Goal: Task Accomplishment & Management: Complete application form

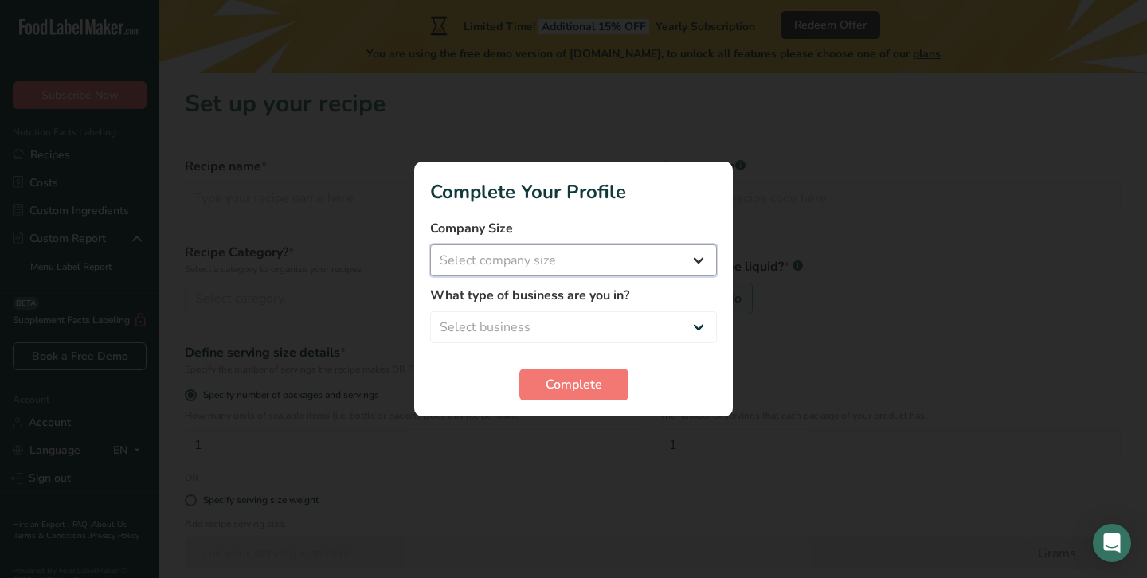
click at [512, 245] on select "Select company size Fewer than 10 Employees 10 to 50 Employees 51 to 500 Employ…" at bounding box center [573, 261] width 287 height 32
select select "1"
click at [493, 334] on select "Select business Packaged Food Manufacturer Restaurant & Cafe Bakery Meal Plans …" at bounding box center [573, 327] width 287 height 32
select select "2"
click at [562, 382] on span "Complete" at bounding box center [574, 384] width 57 height 19
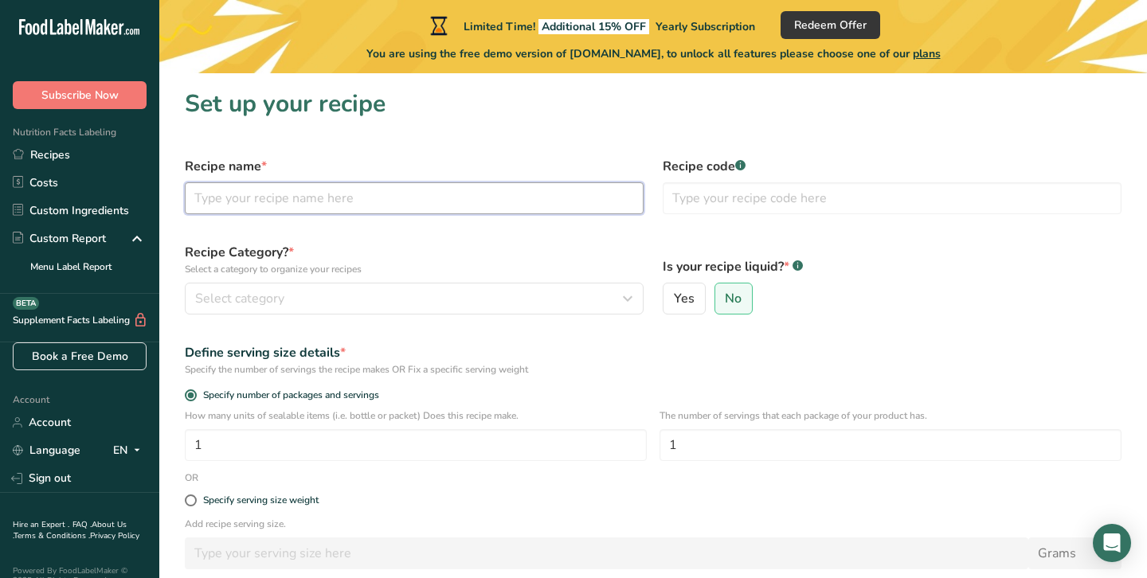
click at [322, 198] on input "text" at bounding box center [414, 198] width 459 height 32
click at [389, 206] on input "text" at bounding box center [414, 198] width 459 height 32
paste input "¼ cup vegetable oil 1 ½ cups AP flour 3/4 cup sugar 1 tsp baking soda ½ tsp sal…"
type input "¼ cup vegetable oil 1 ½ cups AP flour 3/4 cup sugar 1 tsp baking soda ½ tsp sal…"
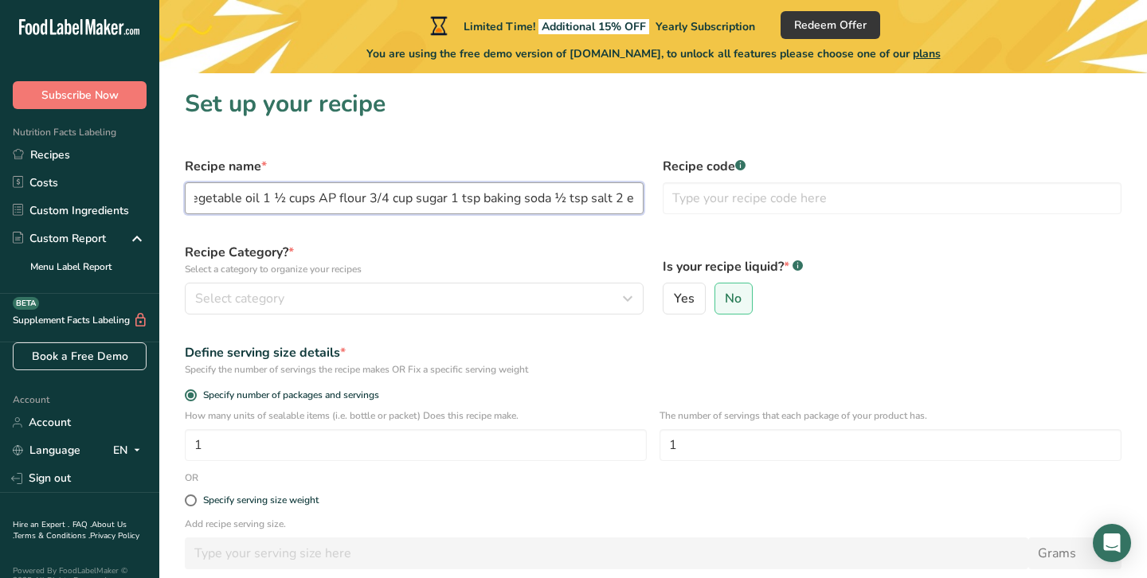
scroll to position [0, 47]
click at [389, 206] on input "¼ cup vegetable oil 1 ½ cups AP flour 3/4 cup sugar 1 tsp baking soda ½ tsp sal…" at bounding box center [414, 198] width 459 height 32
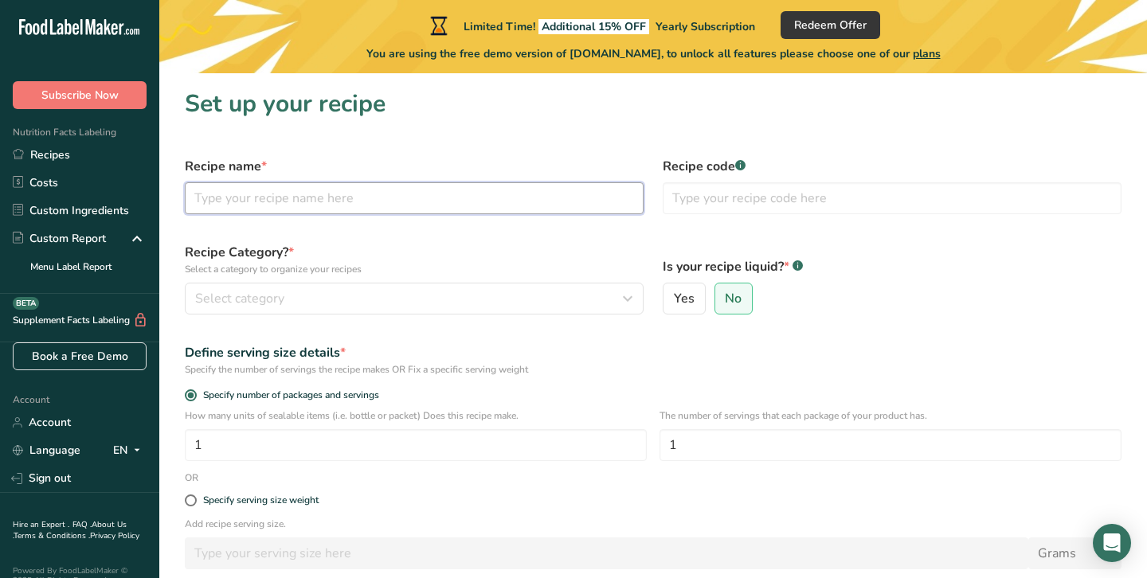
scroll to position [0, 0]
type input "chocolate chip banana bread recipe"
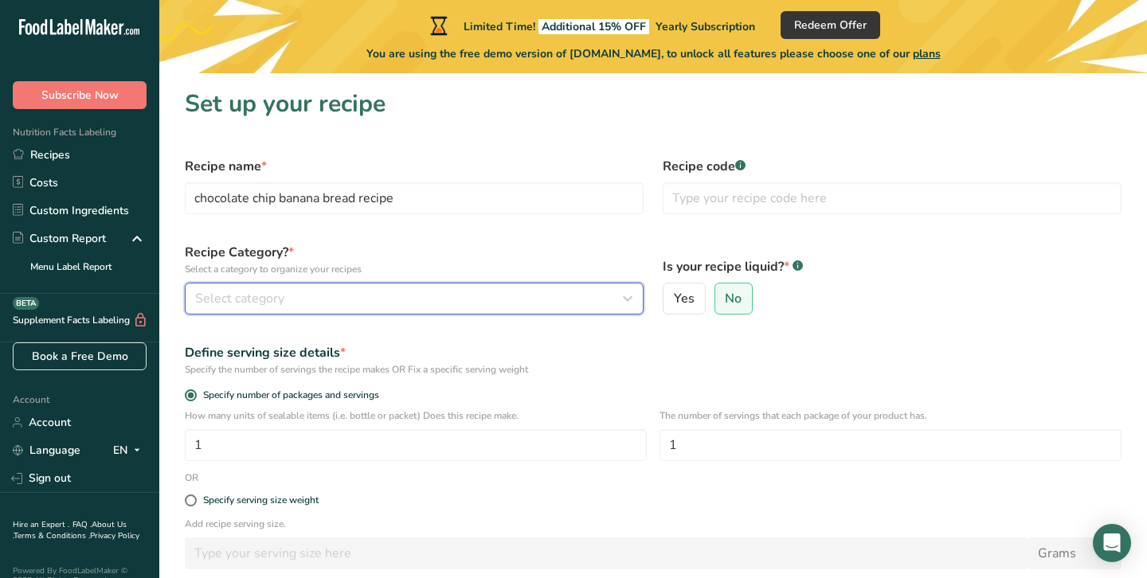
click at [343, 297] on div "Select category" at bounding box center [409, 298] width 429 height 19
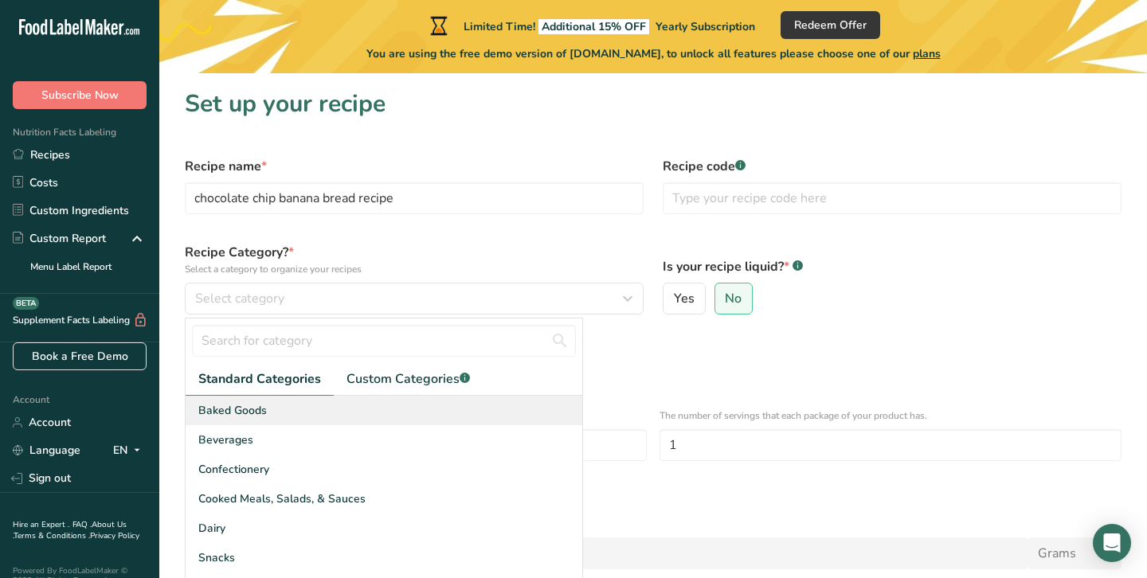
click at [338, 406] on div "Baked Goods" at bounding box center [384, 410] width 397 height 29
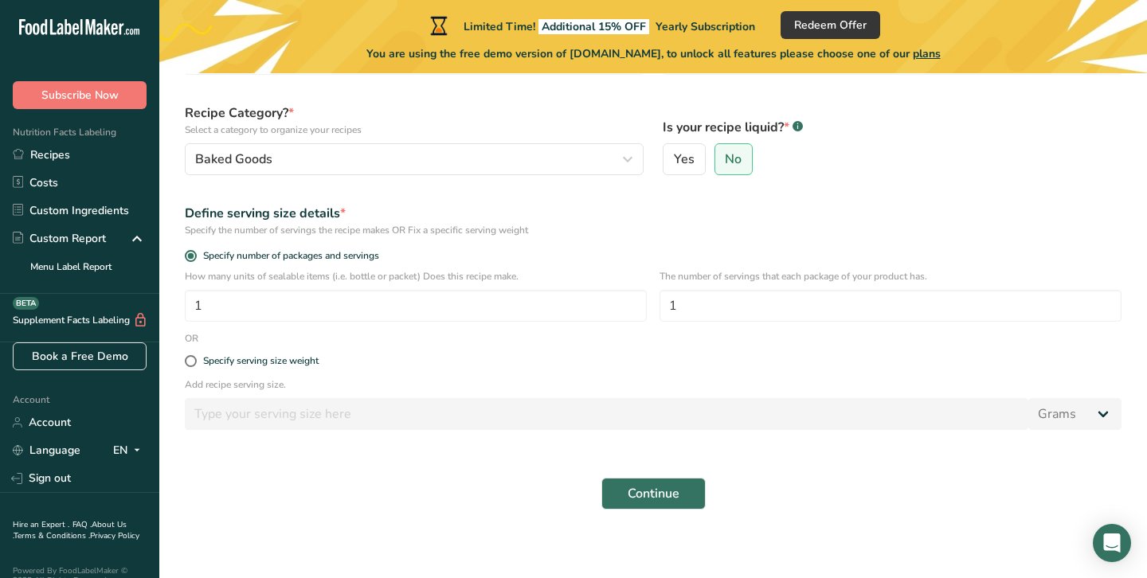
scroll to position [147, 0]
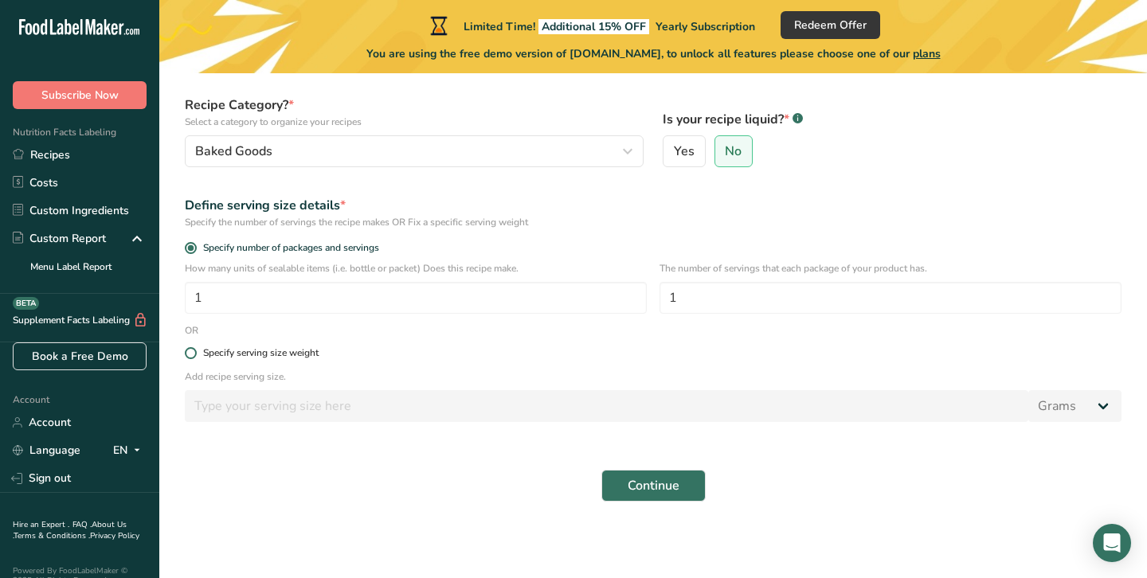
click at [190, 355] on span at bounding box center [191, 353] width 12 height 12
click at [190, 355] on input "Specify serving size weight" at bounding box center [190, 353] width 10 height 10
radio input "true"
radio input "false"
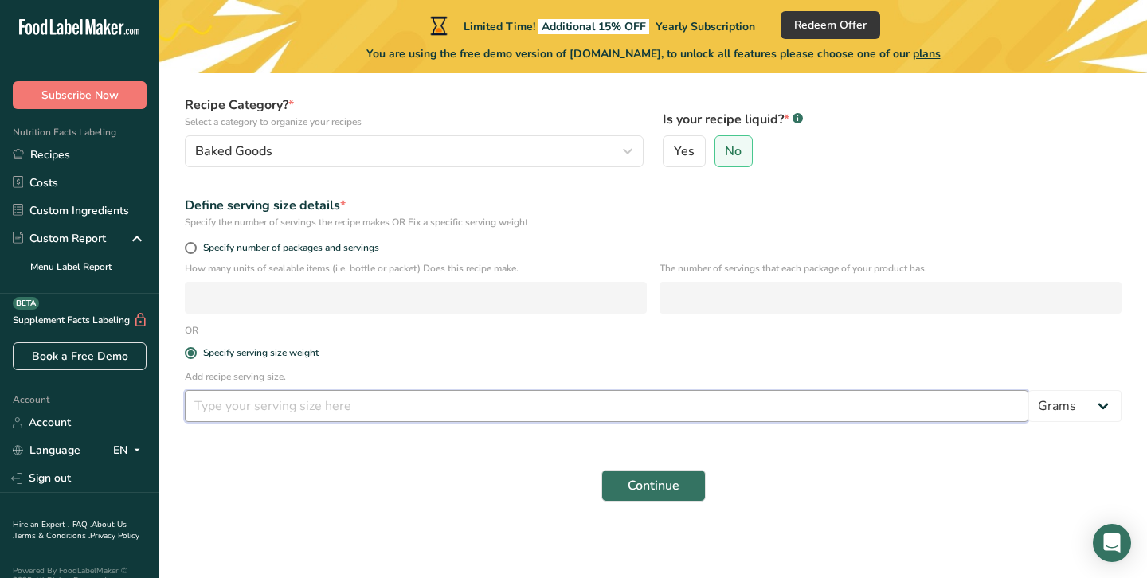
click at [410, 406] on input "number" at bounding box center [607, 406] width 844 height 32
click at [186, 251] on span at bounding box center [191, 248] width 12 height 12
click at [186, 251] on input "Specify number of packages and servings" at bounding box center [190, 248] width 10 height 10
radio input "true"
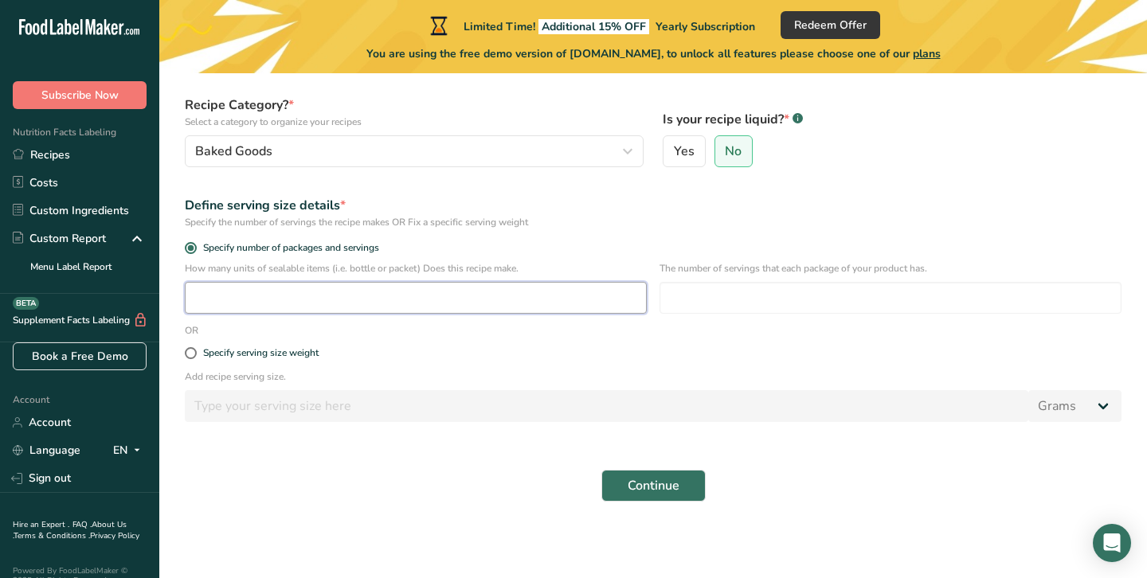
click at [292, 295] on input "number" at bounding box center [416, 298] width 462 height 32
click at [195, 354] on span at bounding box center [191, 353] width 12 height 12
click at [195, 354] on input "Specify serving size weight" at bounding box center [190, 353] width 10 height 10
radio input "true"
radio input "false"
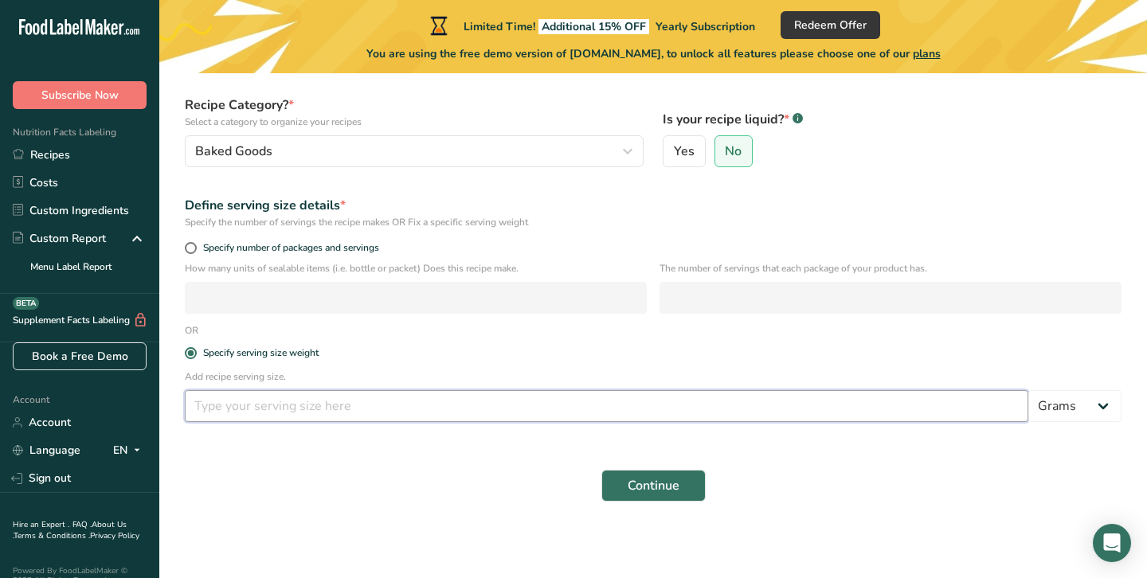
click at [300, 405] on input "number" at bounding box center [607, 406] width 844 height 32
click at [1071, 407] on select "Grams kg mg mcg lb oz l mL fl oz tbsp tsp cup qt gallon" at bounding box center [1074, 406] width 93 height 32
click at [365, 413] on input "number" at bounding box center [607, 406] width 844 height 32
type input "1018"
click at [675, 494] on span "Continue" at bounding box center [654, 485] width 52 height 19
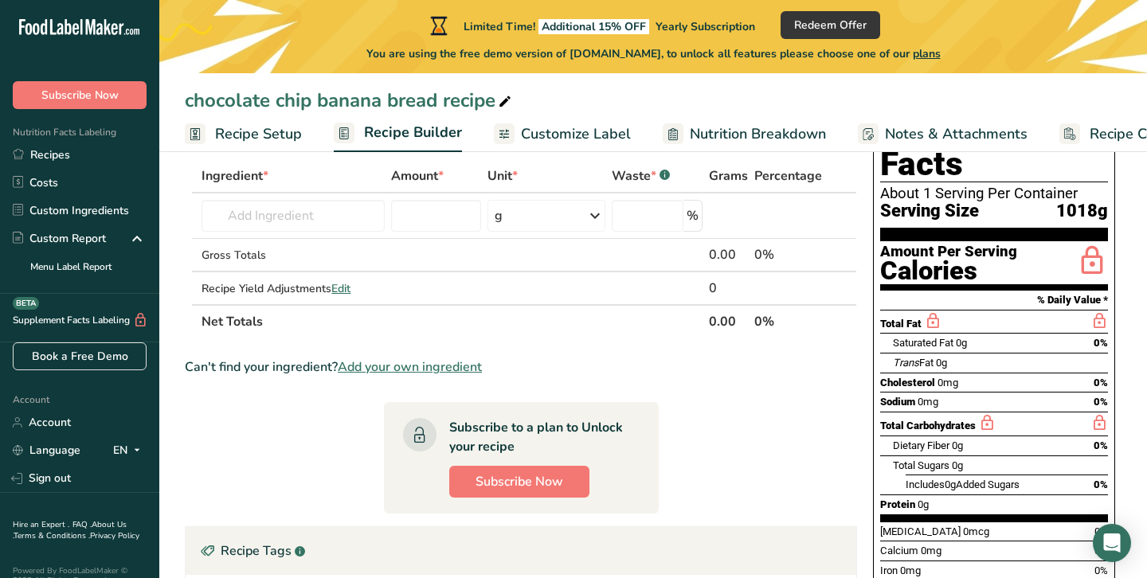
scroll to position [84, 0]
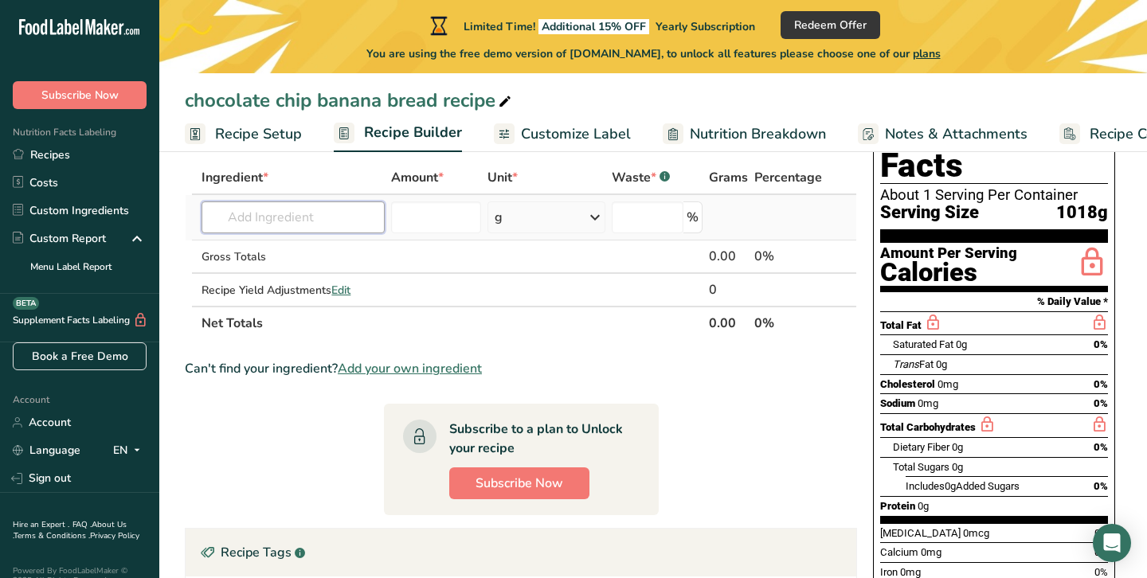
click at [269, 222] on input "text" at bounding box center [293, 218] width 183 height 32
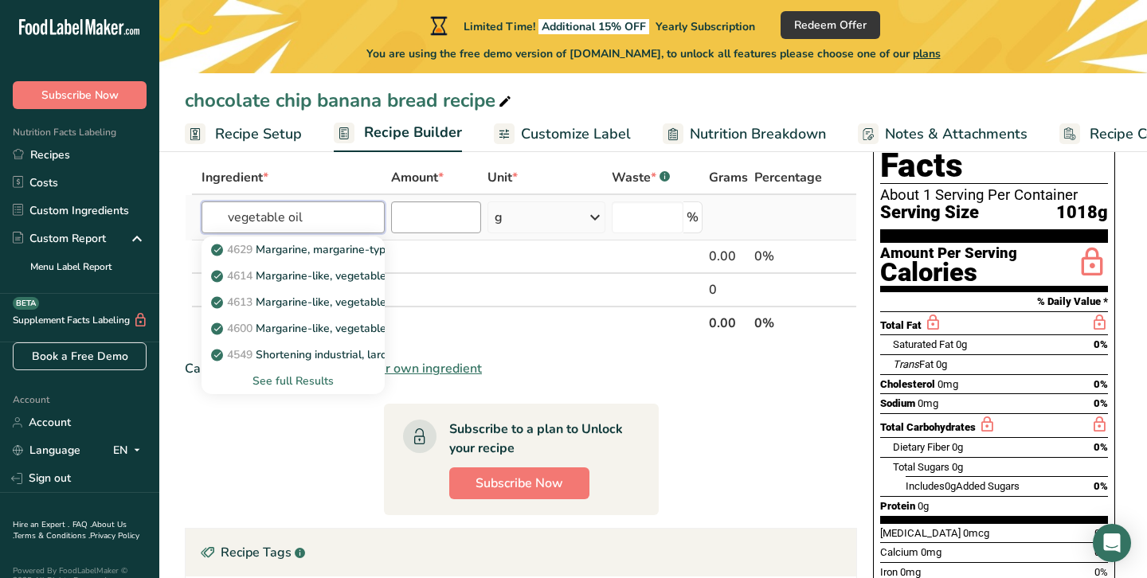
type input "vegetable oil"
click at [420, 222] on input "number" at bounding box center [436, 218] width 90 height 32
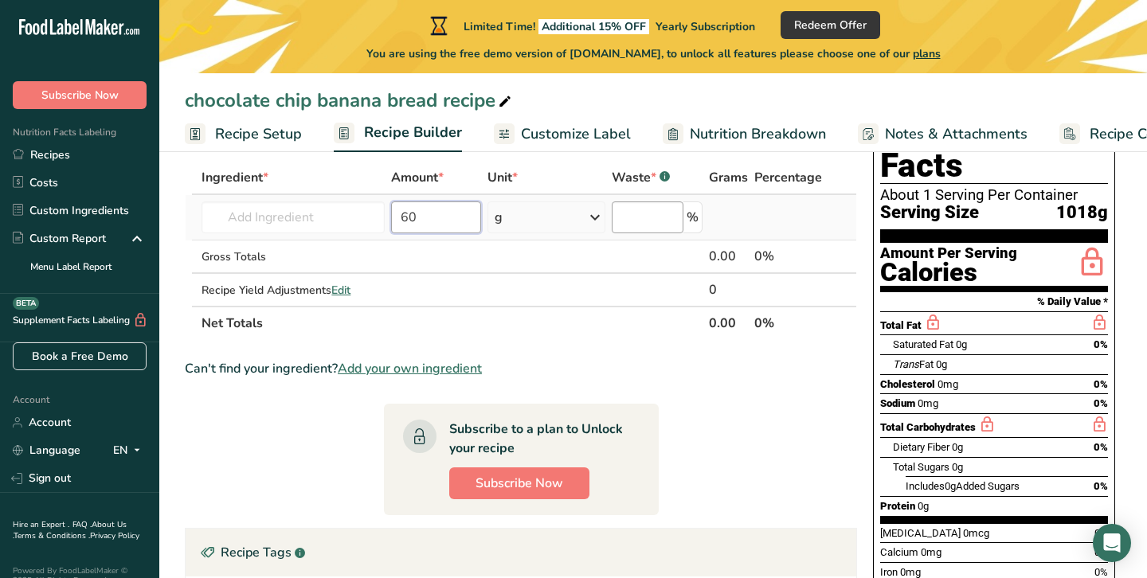
type input "60"
click at [629, 209] on input "number" at bounding box center [648, 218] width 72 height 32
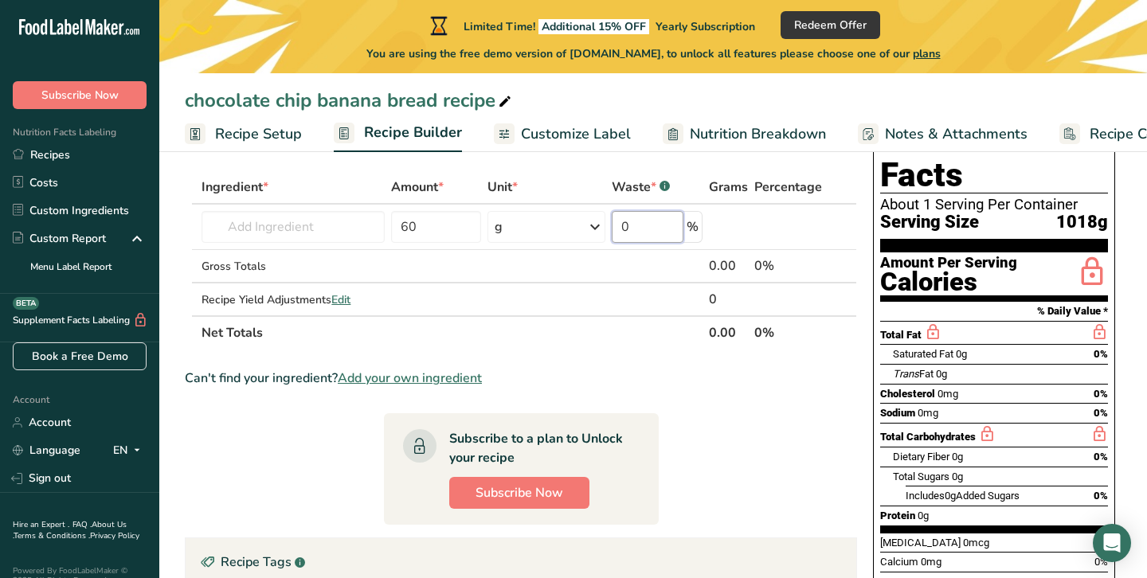
scroll to position [71, 0]
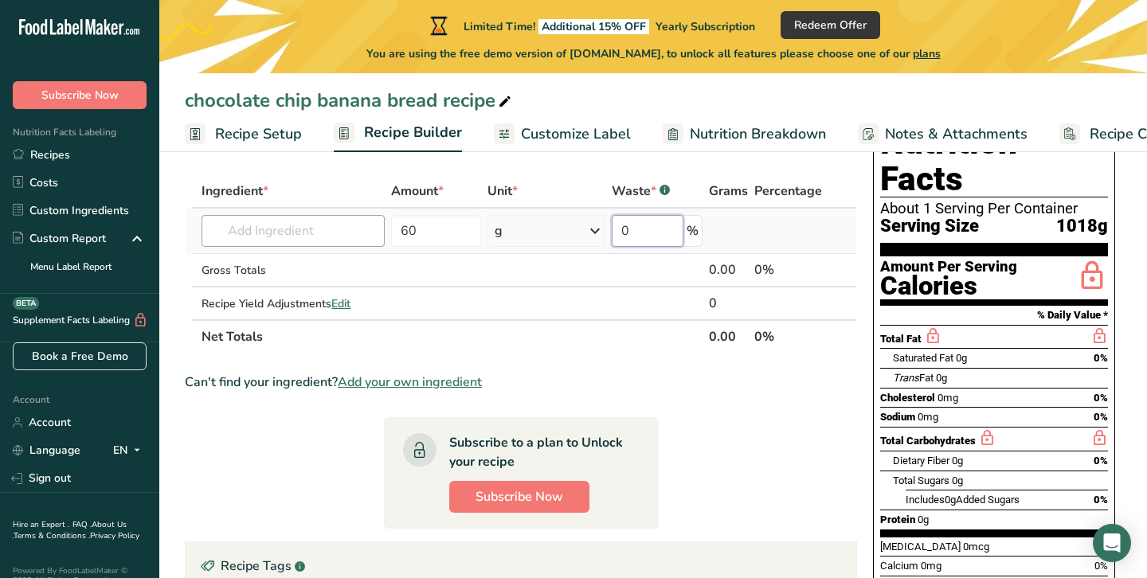
type input "0"
click at [307, 235] on input "text" at bounding box center [293, 231] width 183 height 32
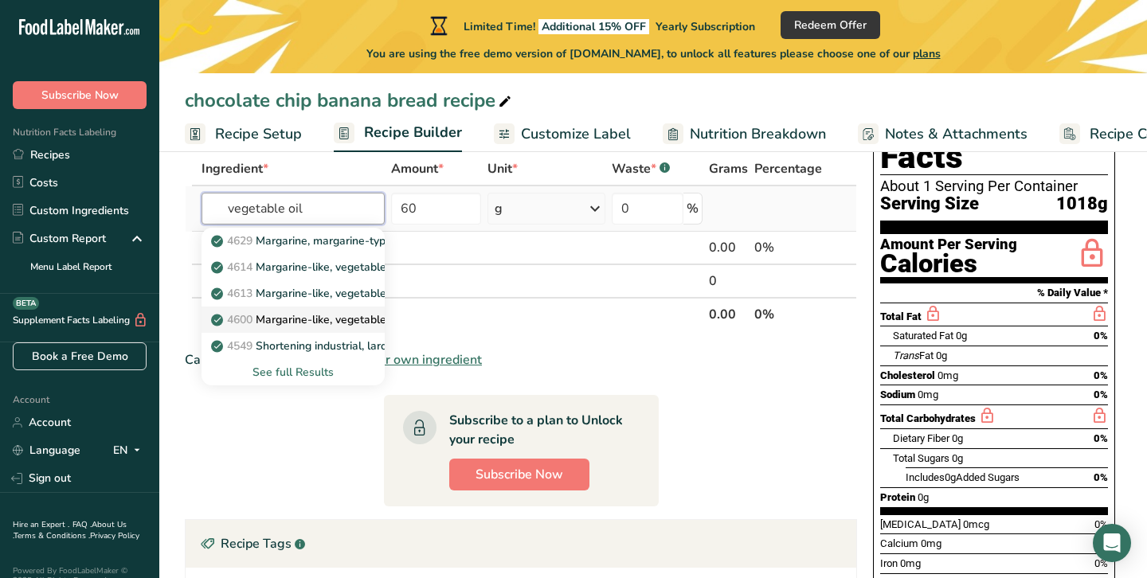
scroll to position [90, 0]
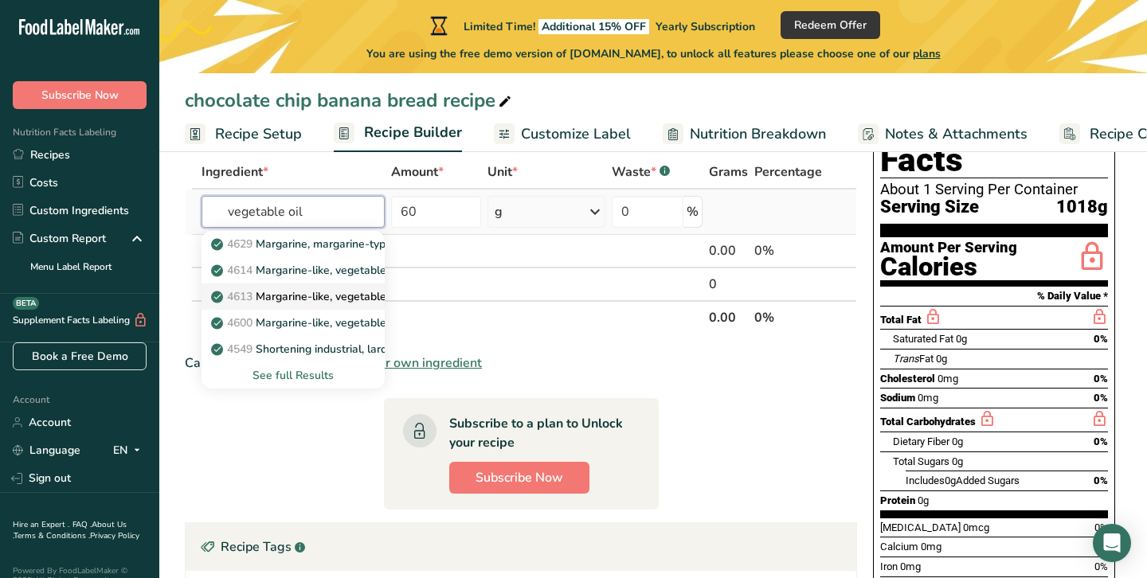
type input "vegetable oil"
click at [323, 290] on p "4613 Margarine-like, vegetable oil spread, 60% fat, tub, with salt" at bounding box center [386, 296] width 344 height 17
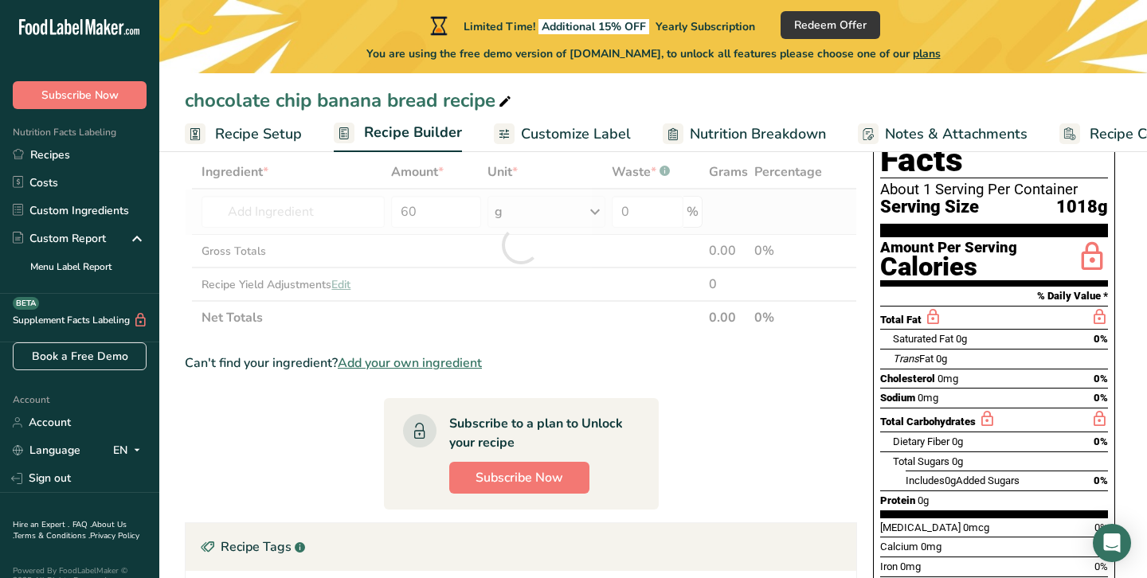
type input "Margarine-like, vegetable oil spread, 60% fat, tub, with salt"
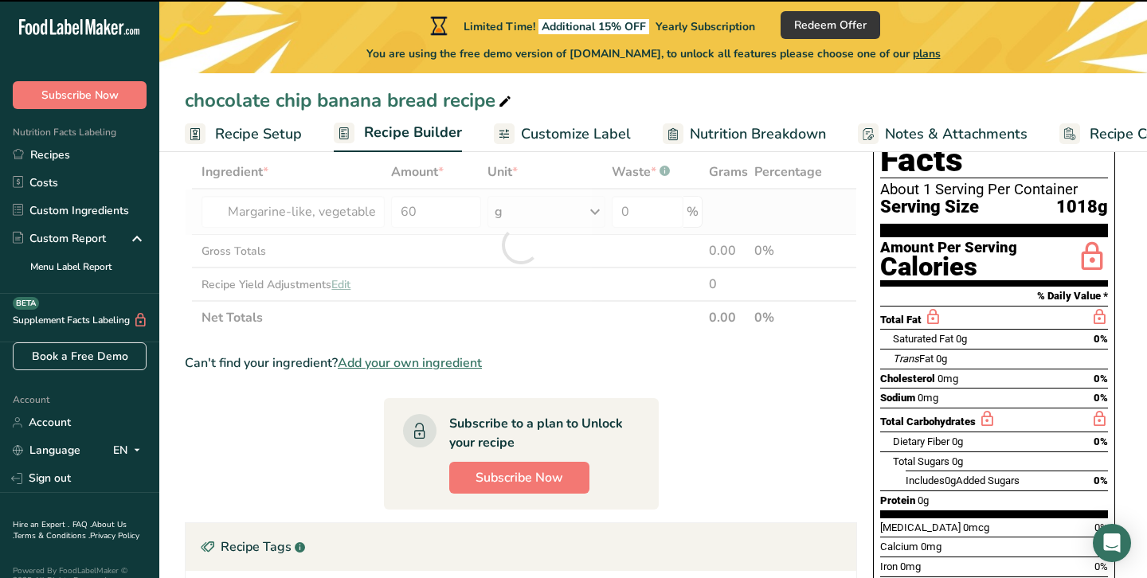
type input "0"
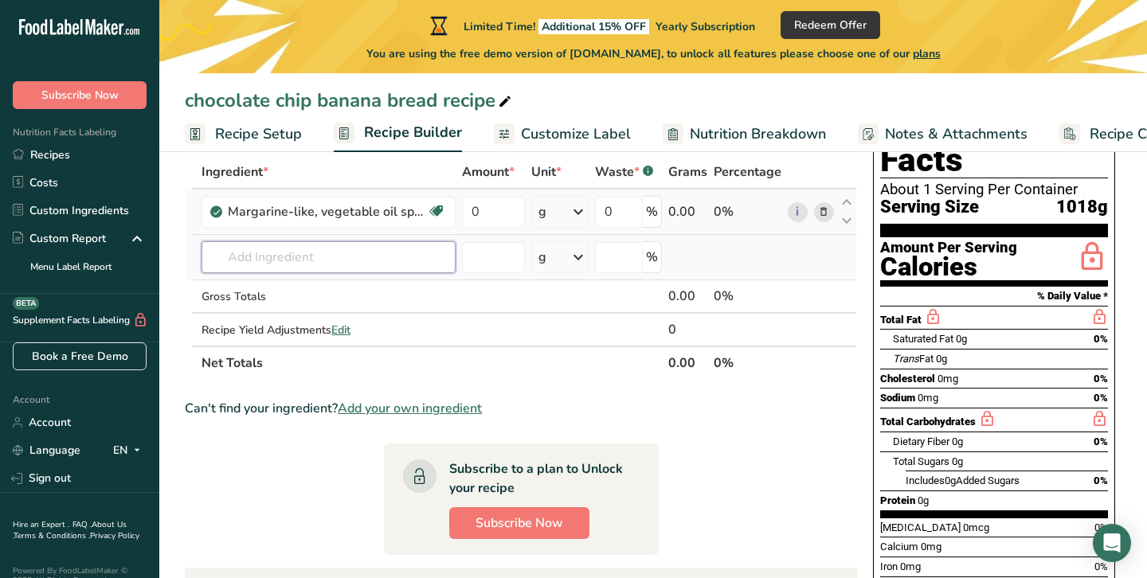
click at [325, 258] on input "text" at bounding box center [329, 257] width 254 height 32
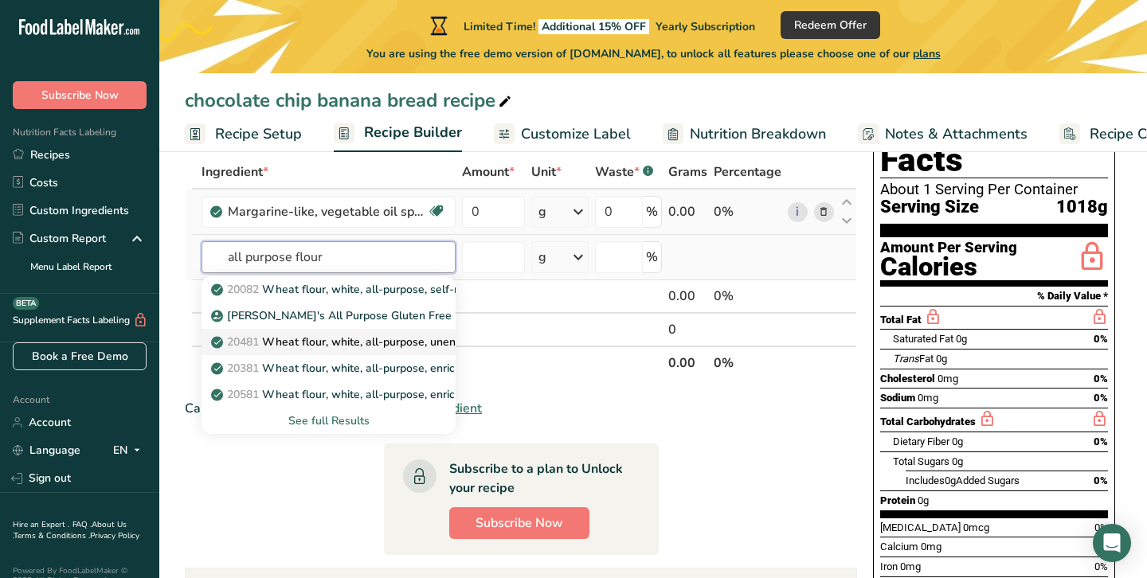
type input "all purpose flour"
click at [319, 343] on p "20481 Wheat flour, white, all-purpose, unenriched" at bounding box center [350, 342] width 272 height 17
type input "Wheat flour, white, all-purpose, unenriched"
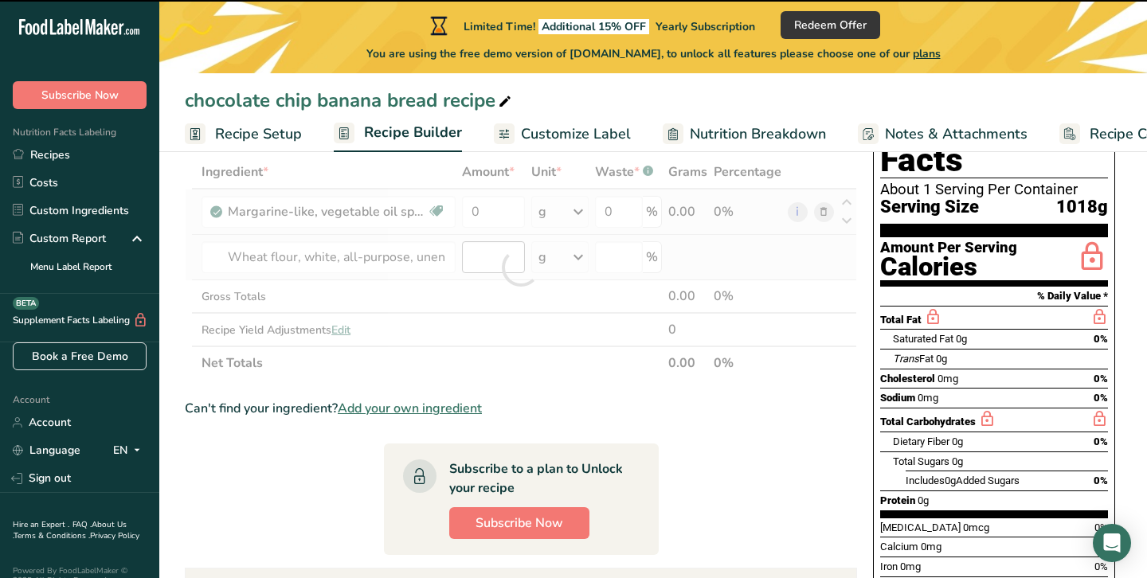
type input "0"
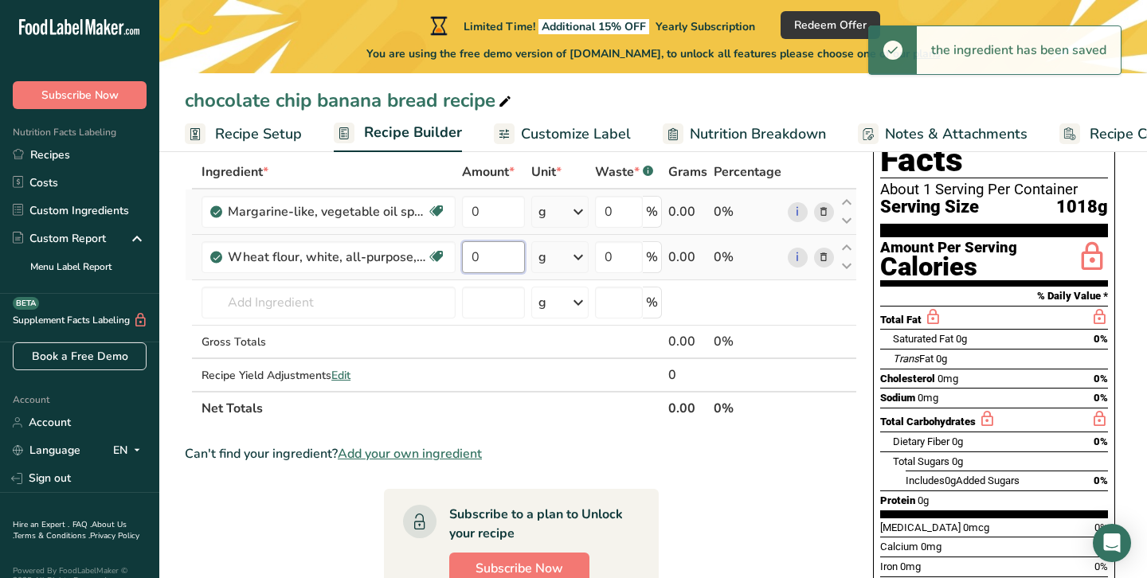
click at [483, 262] on input "0" at bounding box center [493, 257] width 63 height 32
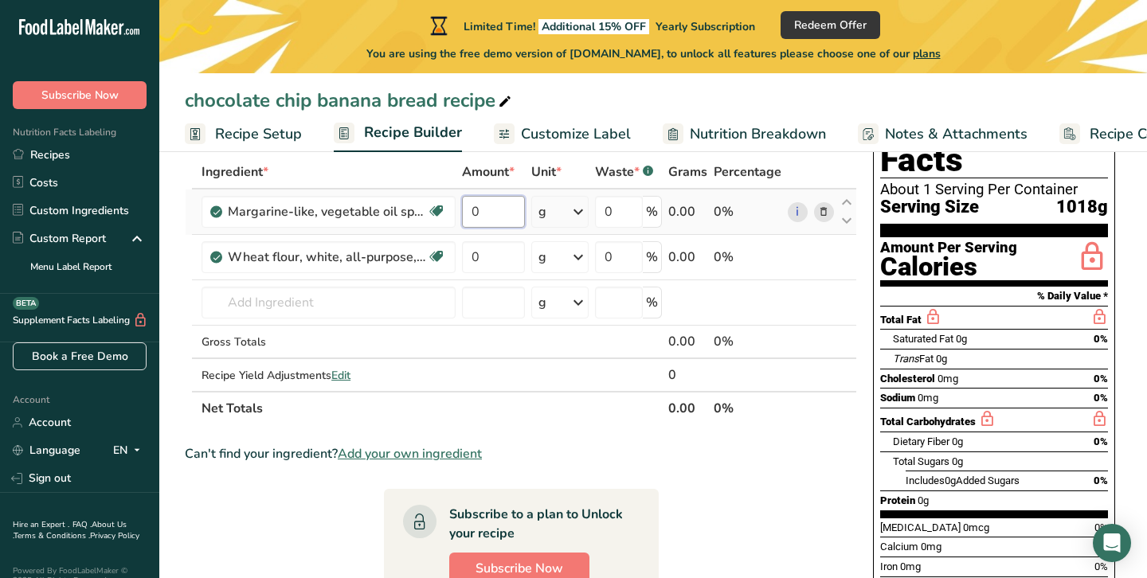
click at [494, 207] on div "Ingredient * Amount * Unit * Waste * .a-a{fill:#347362;}.b-a{fill:#fff;} Grams …" at bounding box center [521, 290] width 672 height 270
type input "60"
click at [499, 262] on div "Ingredient * Amount * Unit * Waste * .a-a{fill:#347362;}.b-a{fill:#fff;} Grams …" at bounding box center [521, 290] width 672 height 270
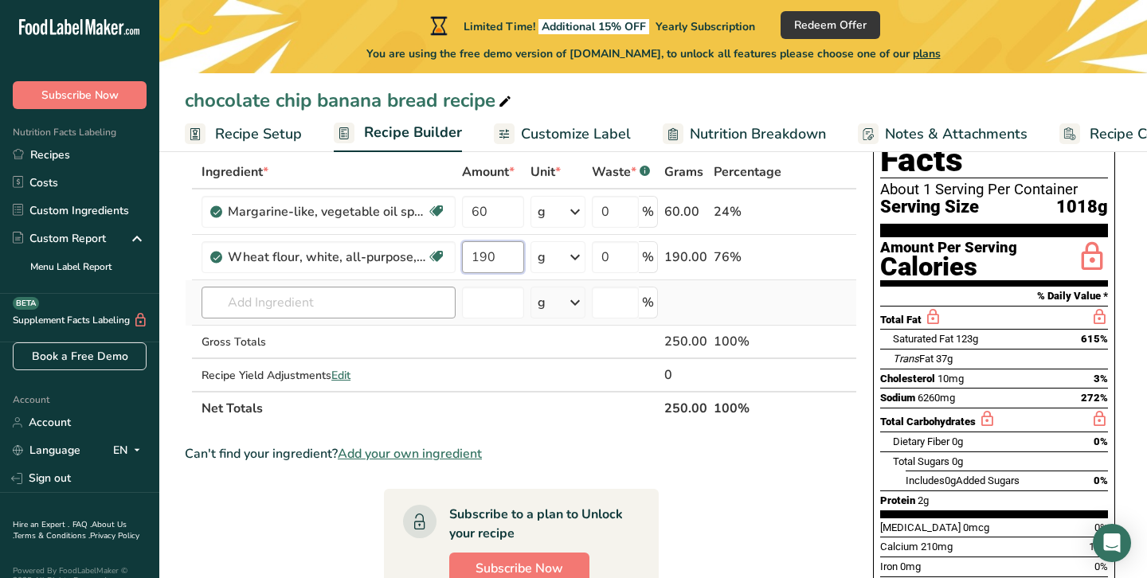
type input "190"
click at [315, 300] on div "Ingredient * Amount * Unit * Waste * .a-a{fill:#347362;}.b-a{fill:#fff;} Grams …" at bounding box center [521, 290] width 672 height 270
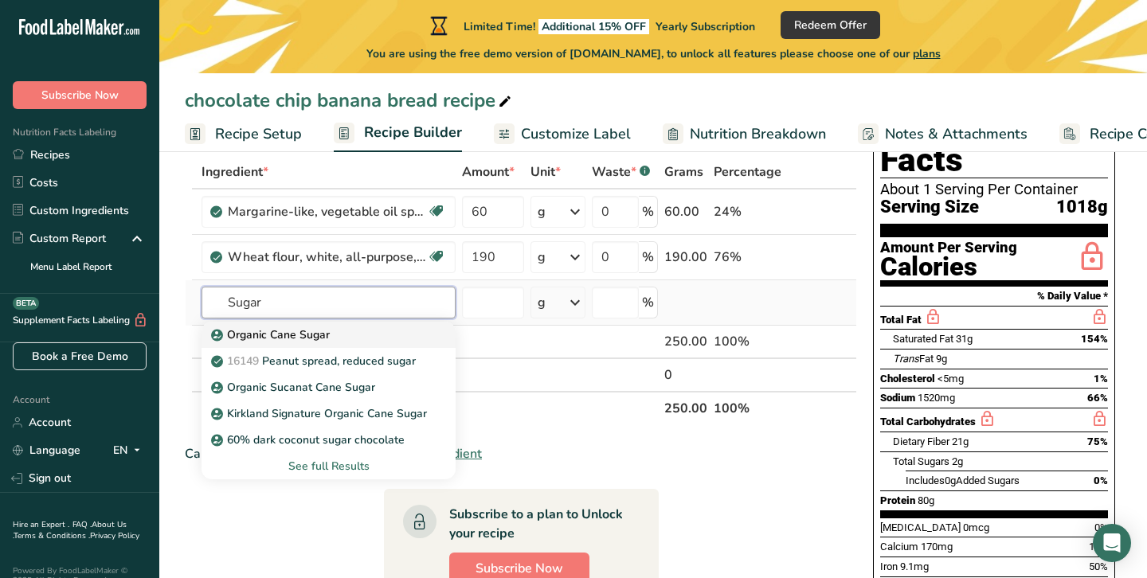
type input "Sugar"
click at [318, 336] on p "Organic Cane Sugar" at bounding box center [271, 335] width 115 height 17
type input "Organic Cane Sugar"
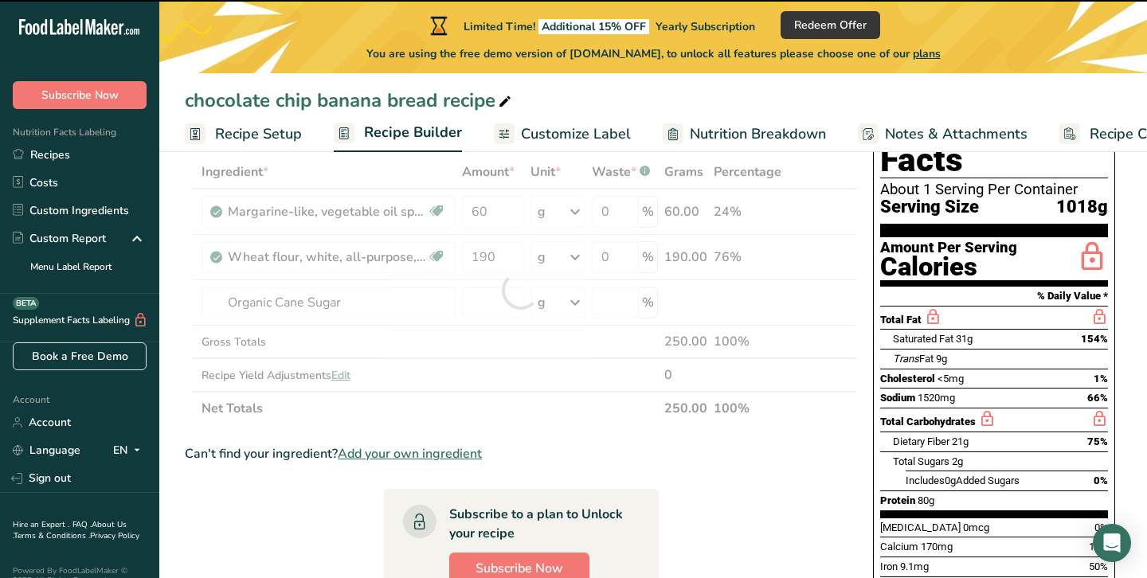
type input "0"
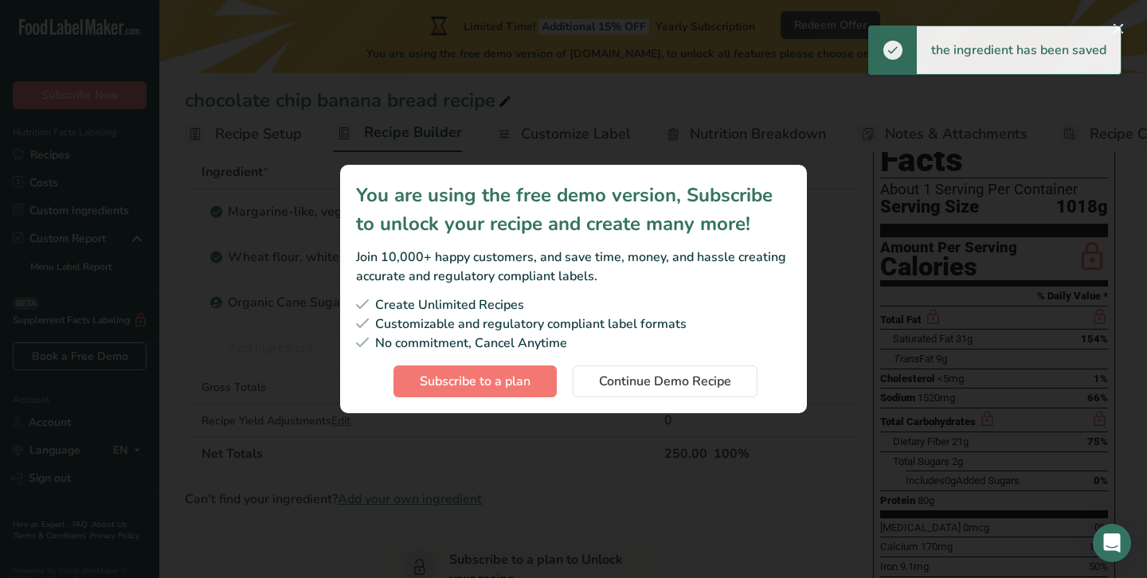
click at [487, 303] on div "Create Unlimited Recipes" at bounding box center [573, 305] width 435 height 19
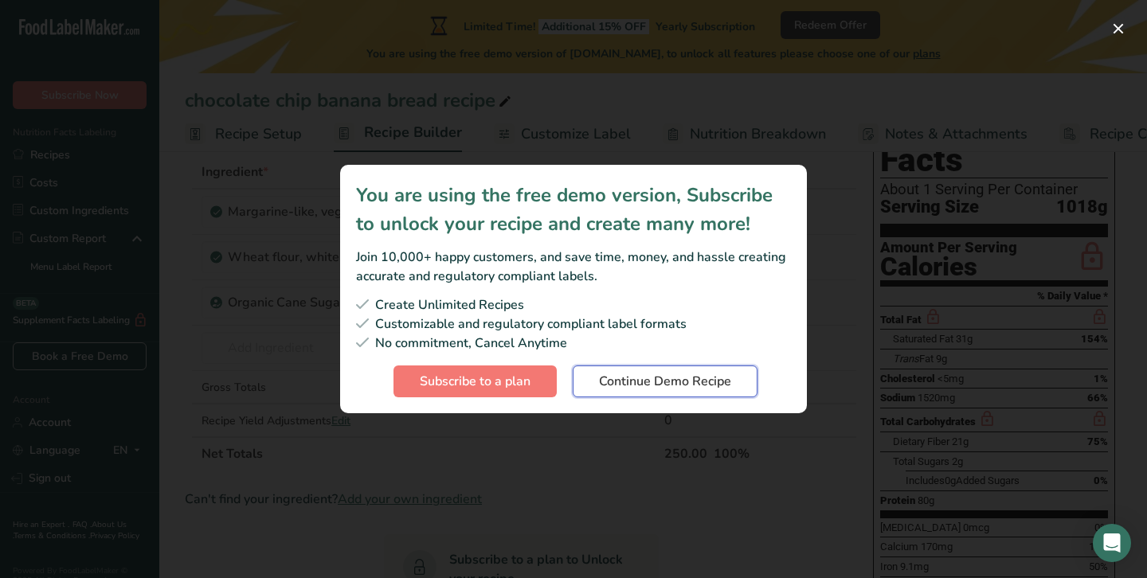
click at [672, 386] on span "Continue Demo Recipe" at bounding box center [665, 381] width 132 height 19
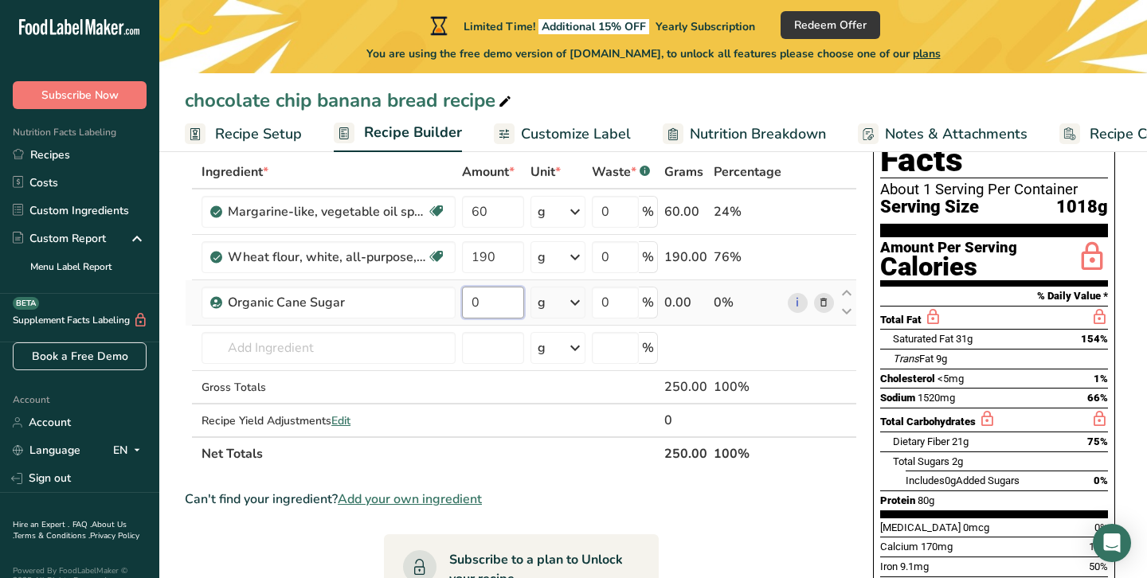
click at [523, 300] on input "0" at bounding box center [492, 303] width 61 height 32
type input "150"
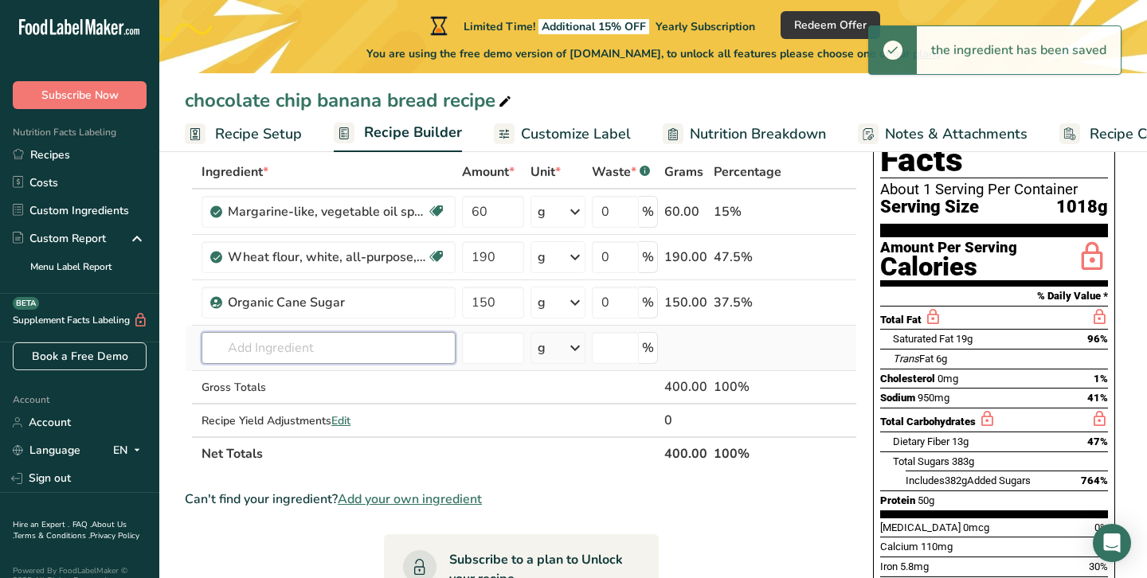
click at [335, 340] on div "Ingredient * Amount * Unit * Waste * .a-a{fill:#347362;}.b-a{fill:#fff;} Grams …" at bounding box center [521, 312] width 672 height 315
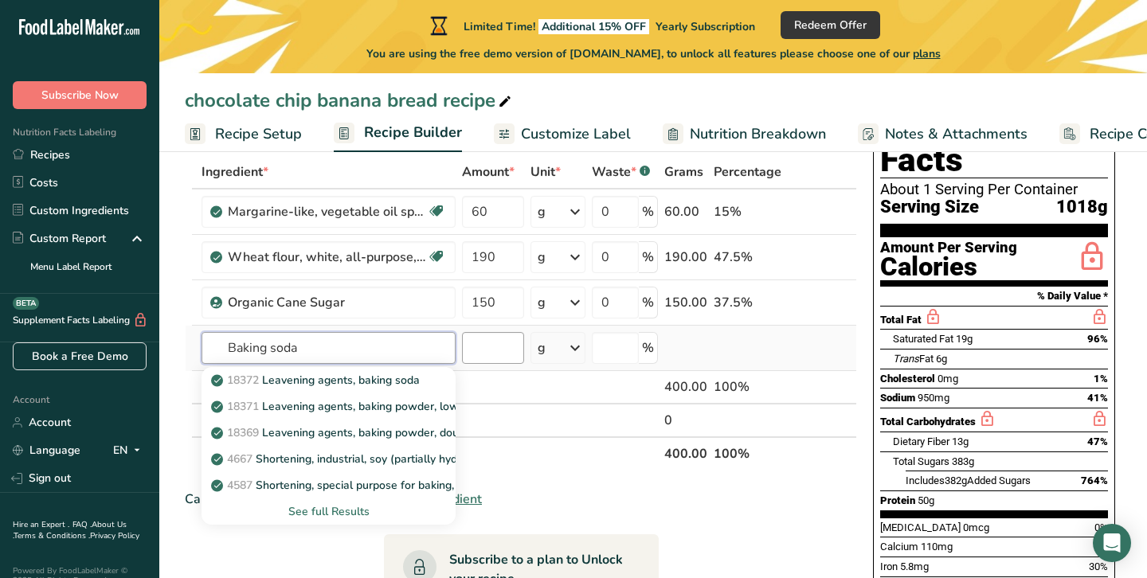
type input "Baking soda"
click at [503, 351] on input "number" at bounding box center [492, 348] width 61 height 32
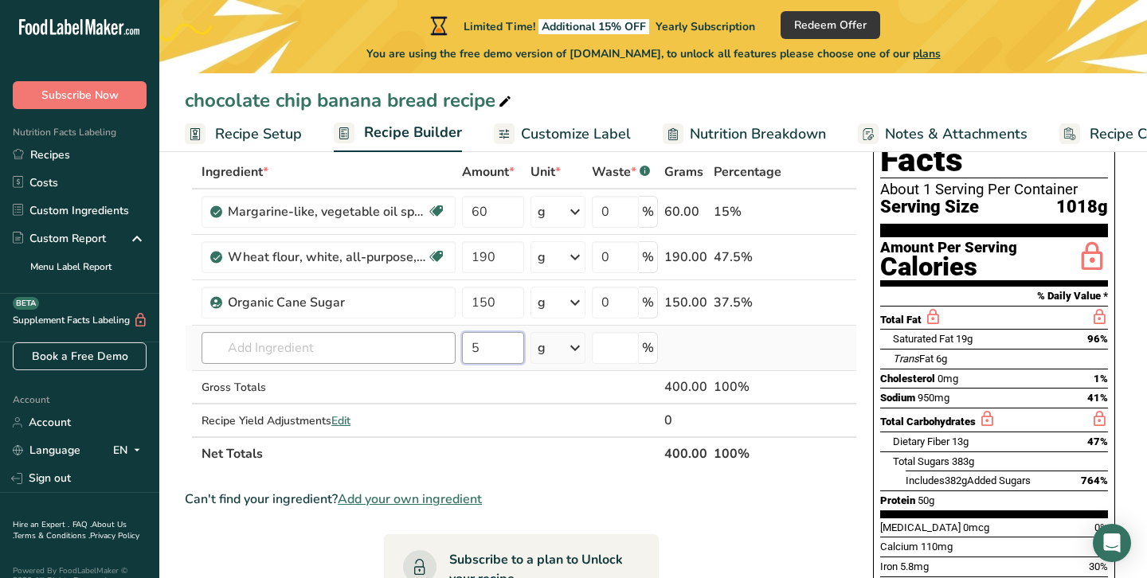
type input "5"
click at [307, 353] on input "text" at bounding box center [329, 348] width 254 height 32
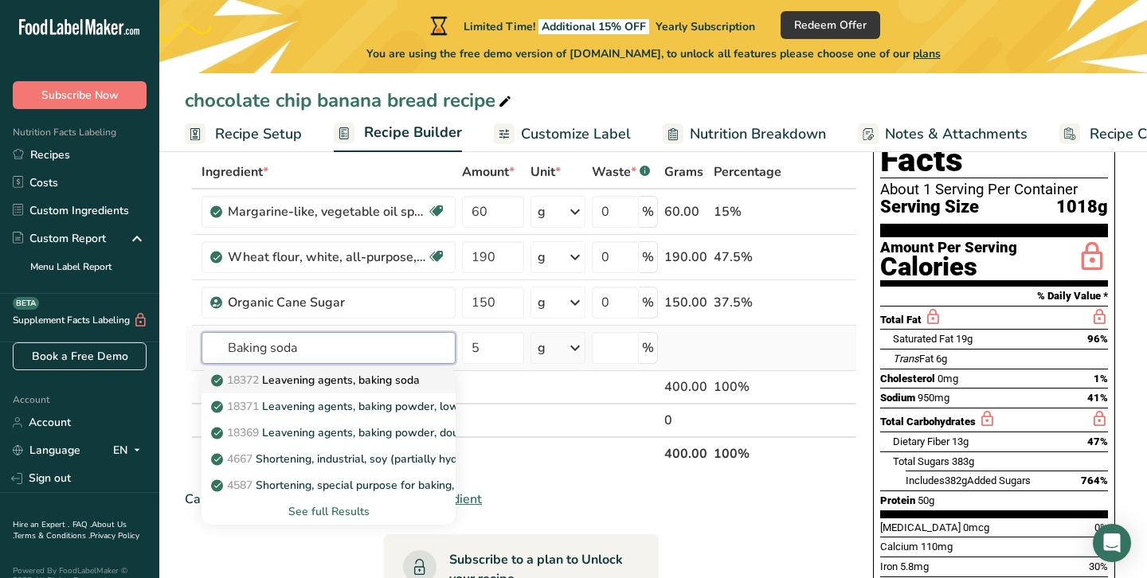
type input "Baking soda"
click at [321, 384] on p "18372 Leavening agents, baking soda" at bounding box center [317, 380] width 206 height 17
type input "Leavening agents, baking soda"
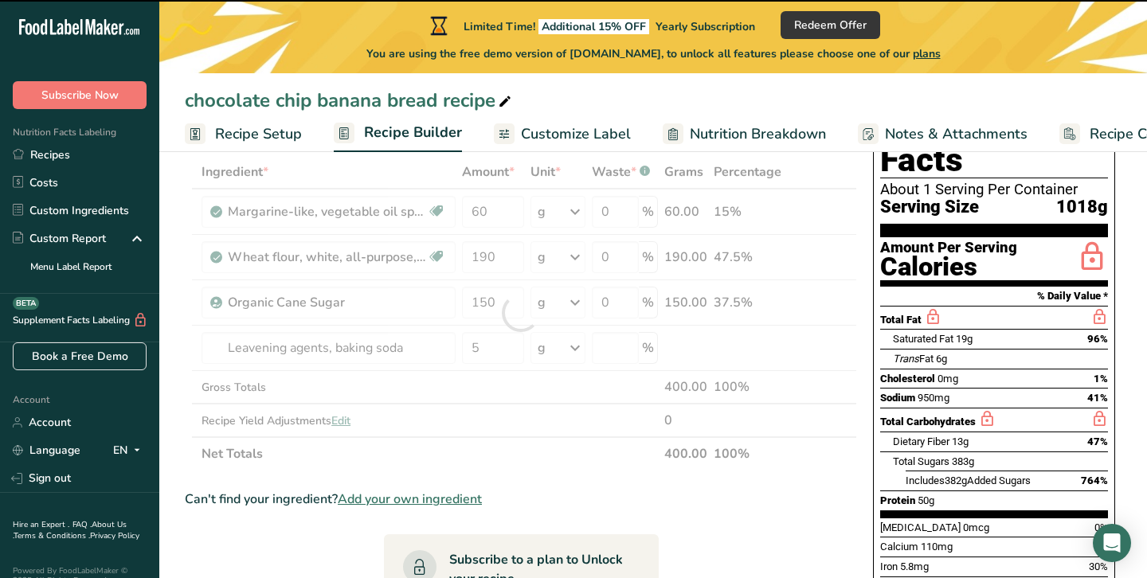
type input "0"
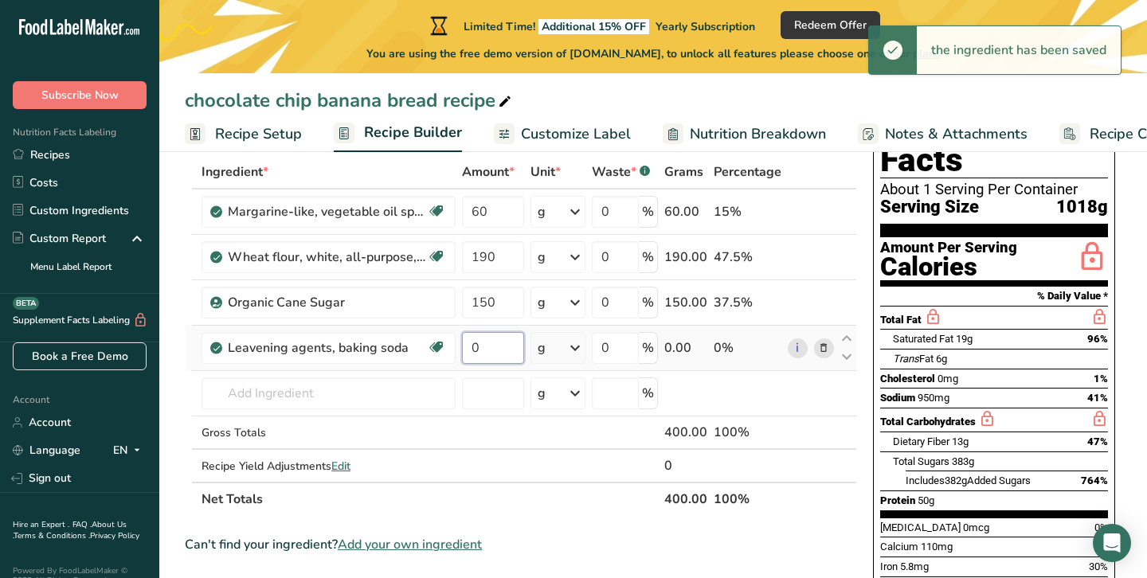
click at [484, 354] on input "0" at bounding box center [492, 348] width 61 height 32
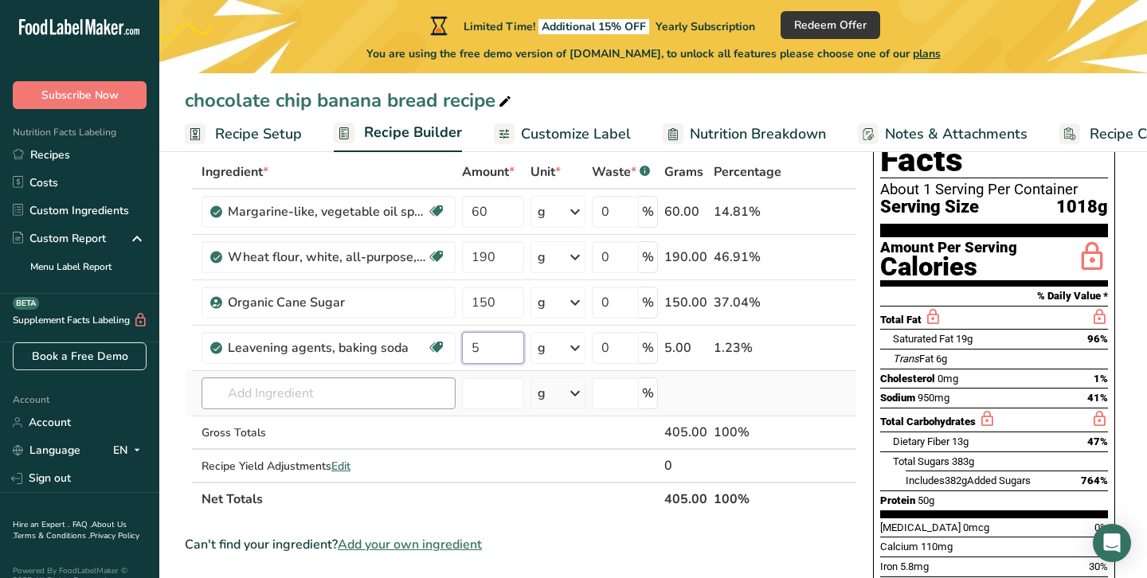
type input "5"
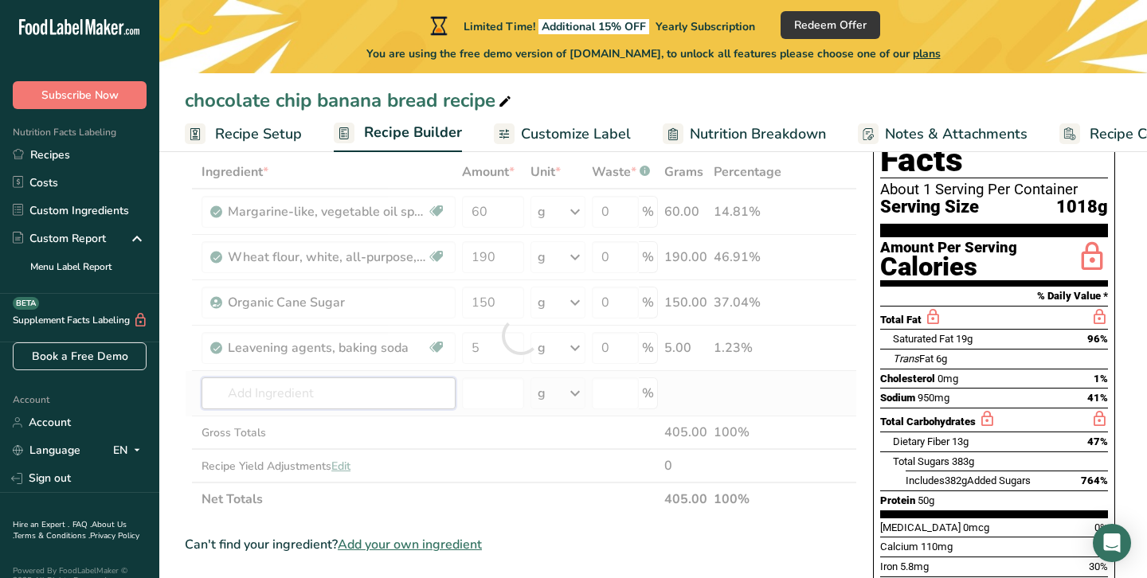
click at [378, 394] on div "Ingredient * Amount * Unit * Waste * .a-a{fill:#347362;}.b-a{fill:#fff;} Grams …" at bounding box center [521, 335] width 672 height 361
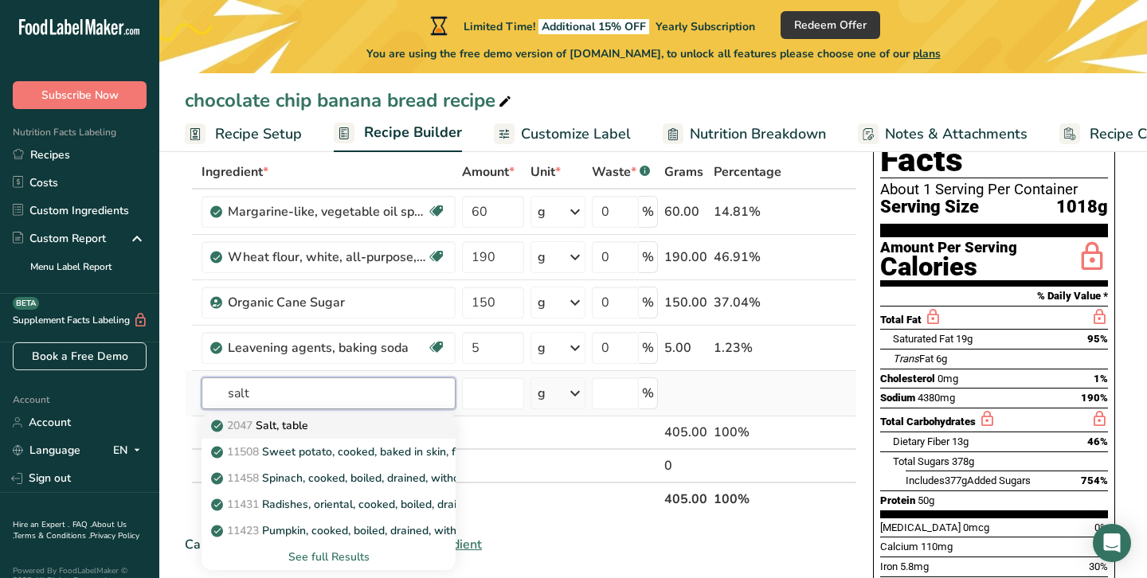
type input "salt"
click at [338, 429] on div "2047 Salt, table" at bounding box center [315, 425] width 203 height 17
type input "Salt, table"
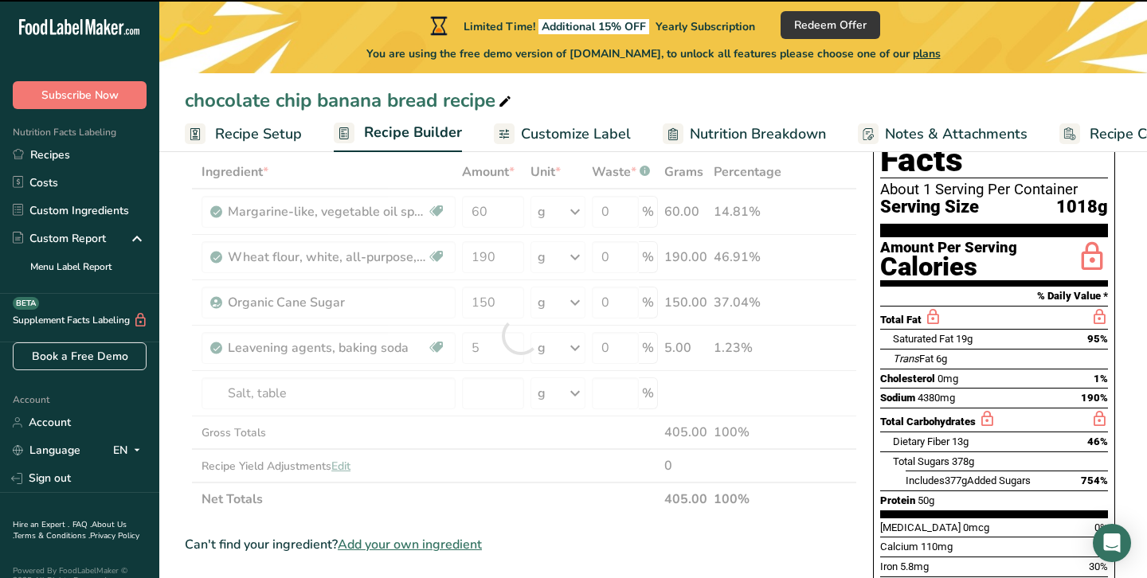
type input "0"
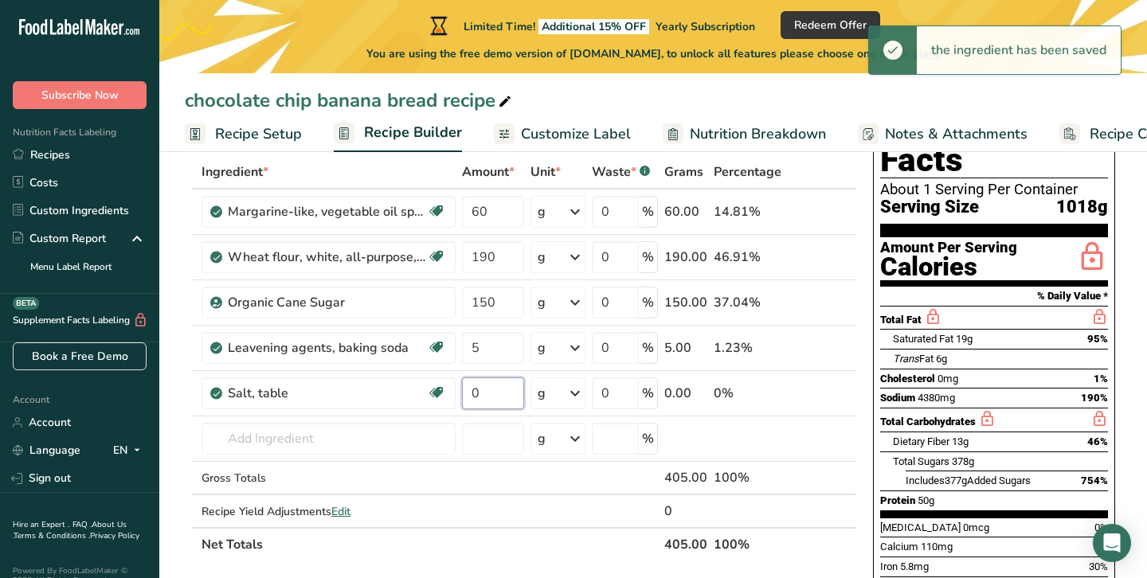
click at [501, 393] on input "0" at bounding box center [492, 394] width 61 height 32
type input "3"
click at [372, 442] on div "Ingredient * Amount * Unit * Waste * .a-a{fill:#347362;}.b-a{fill:#fff;} Grams …" at bounding box center [521, 358] width 672 height 406
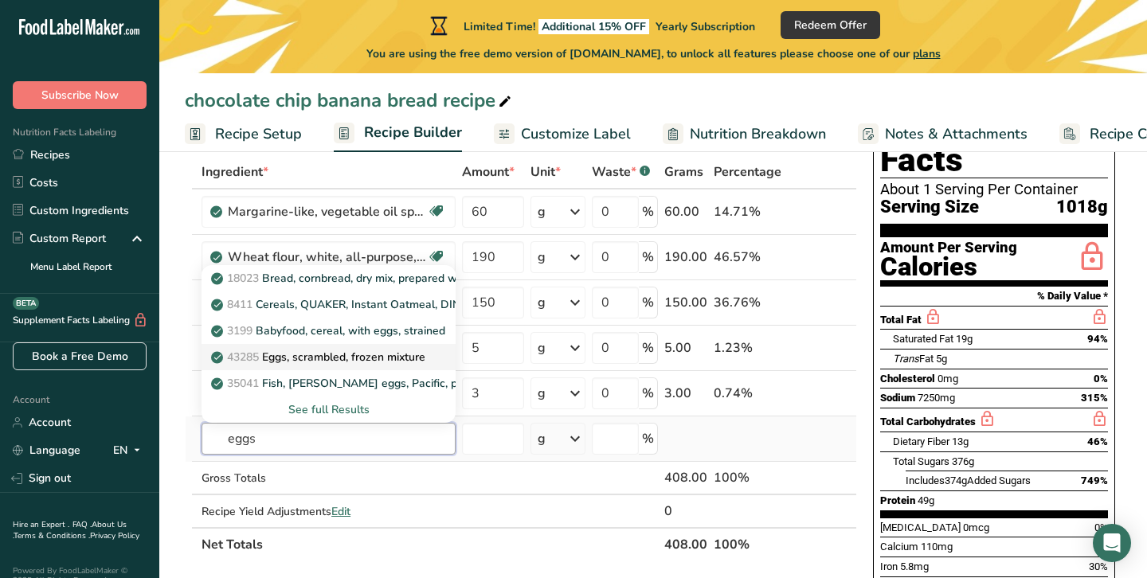
type input "eggs"
click at [332, 362] on p "43285 Eggs, scrambled, frozen mixture" at bounding box center [319, 357] width 211 height 17
type input "Eggs, scrambled, frozen mixture"
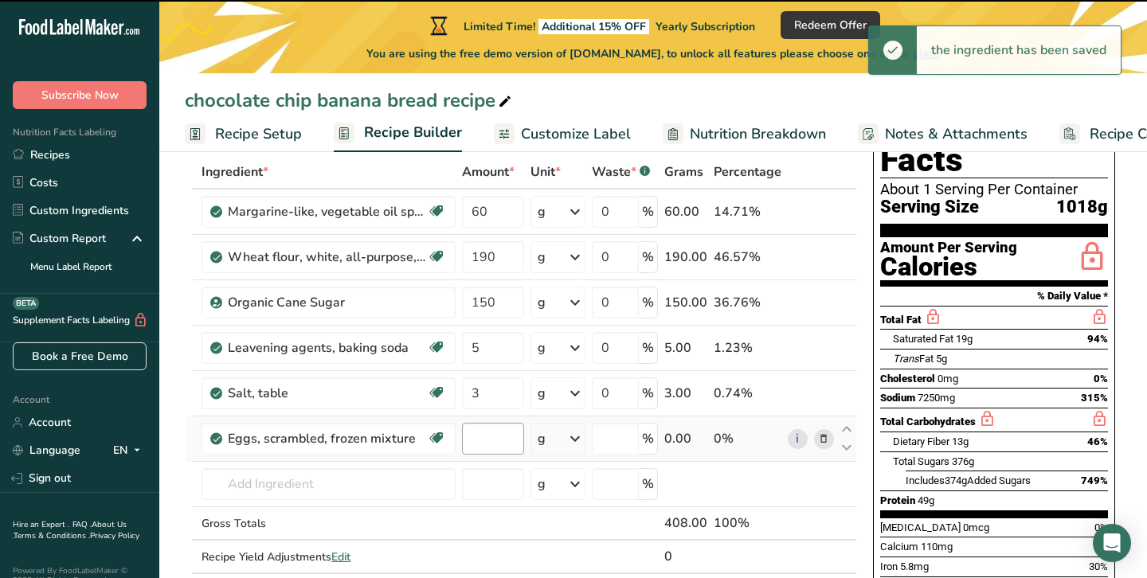
type input "0"
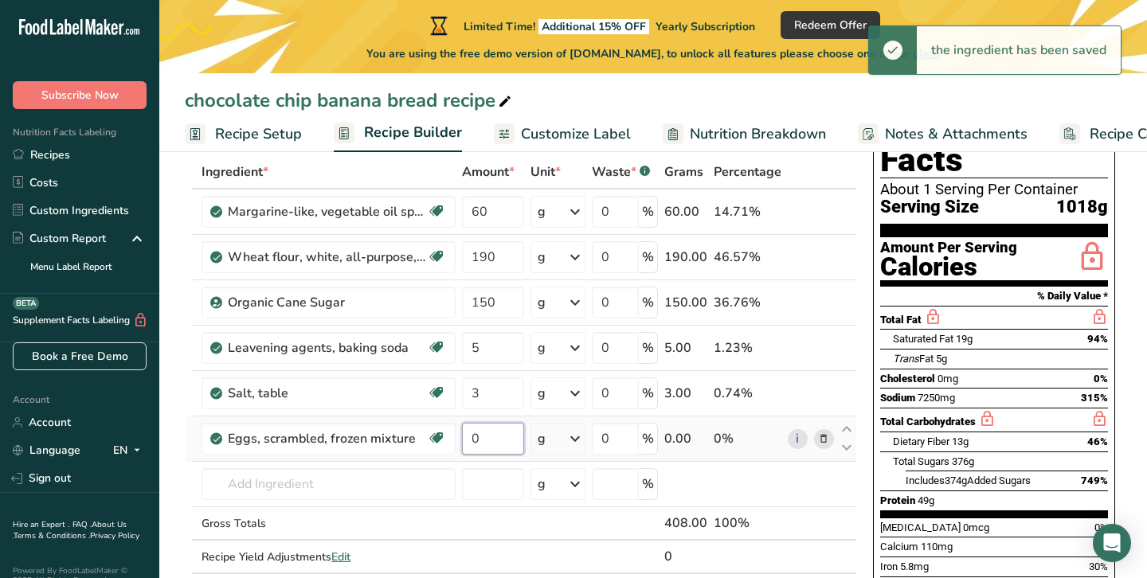
click at [486, 441] on input "0" at bounding box center [492, 439] width 61 height 32
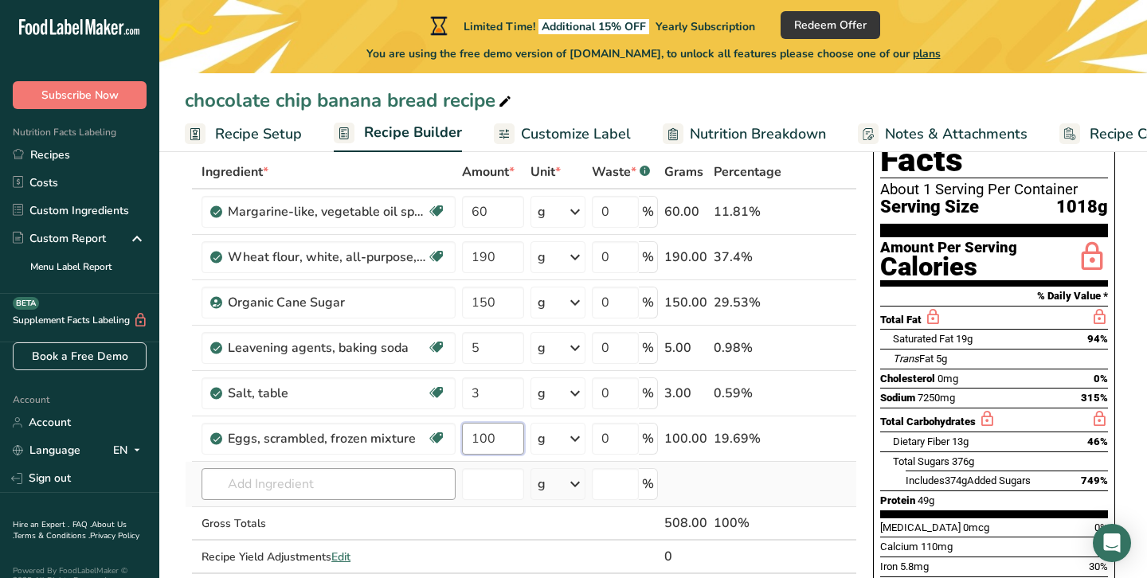
type input "100"
click at [393, 485] on div "Ingredient * Amount * Unit * Waste * .a-a{fill:#347362;}.b-a{fill:#fff;} Grams …" at bounding box center [521, 381] width 672 height 452
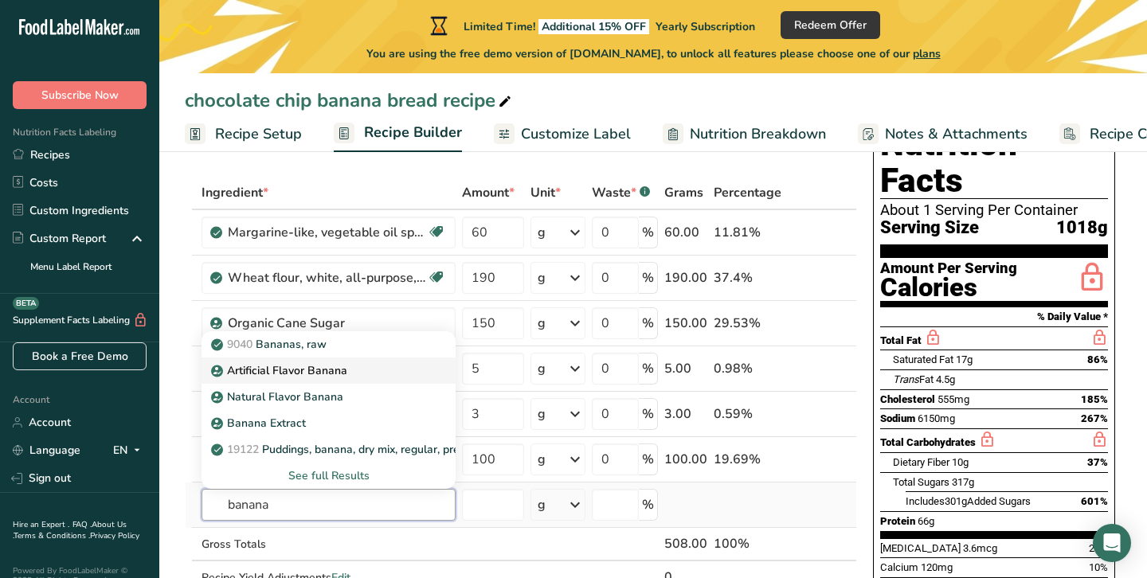
scroll to position [67, 0]
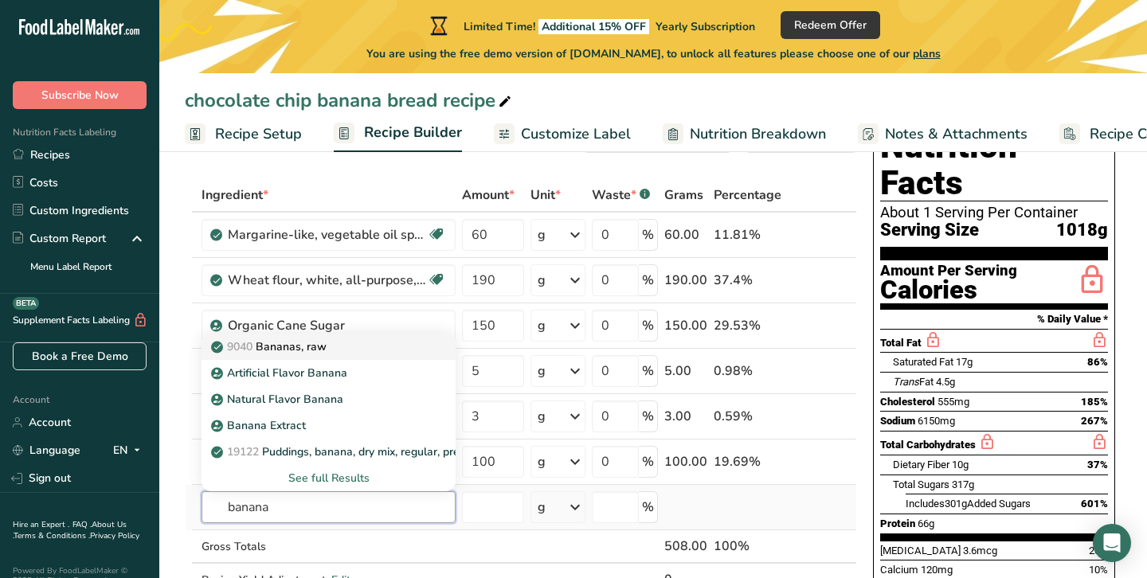
type input "banana"
click at [319, 351] on p "9040 [GEOGRAPHIC_DATA], raw" at bounding box center [270, 347] width 112 height 17
type input "Bananas, raw"
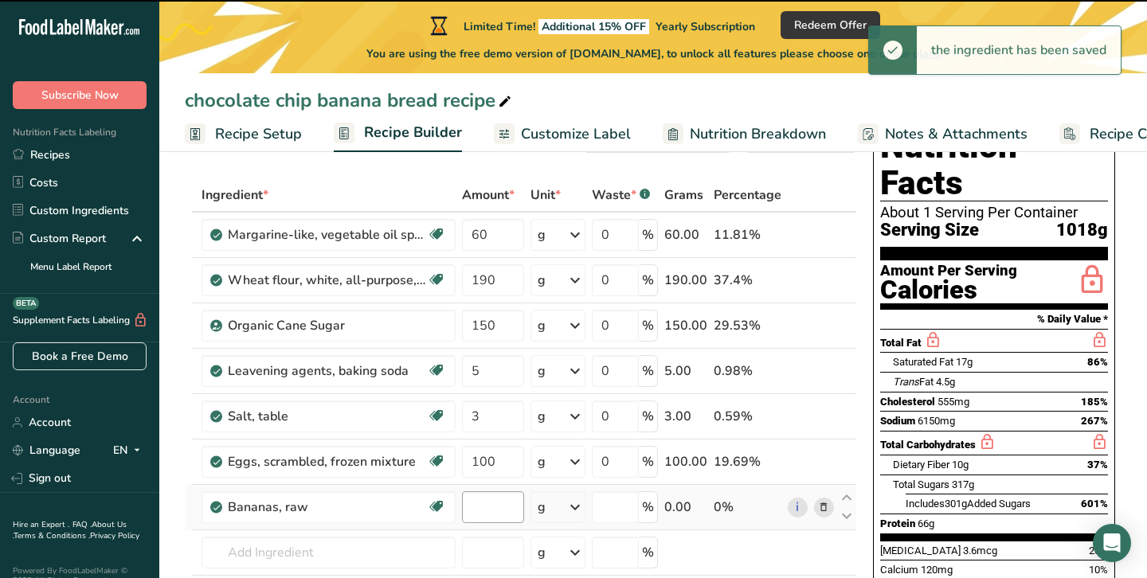
type input "0"
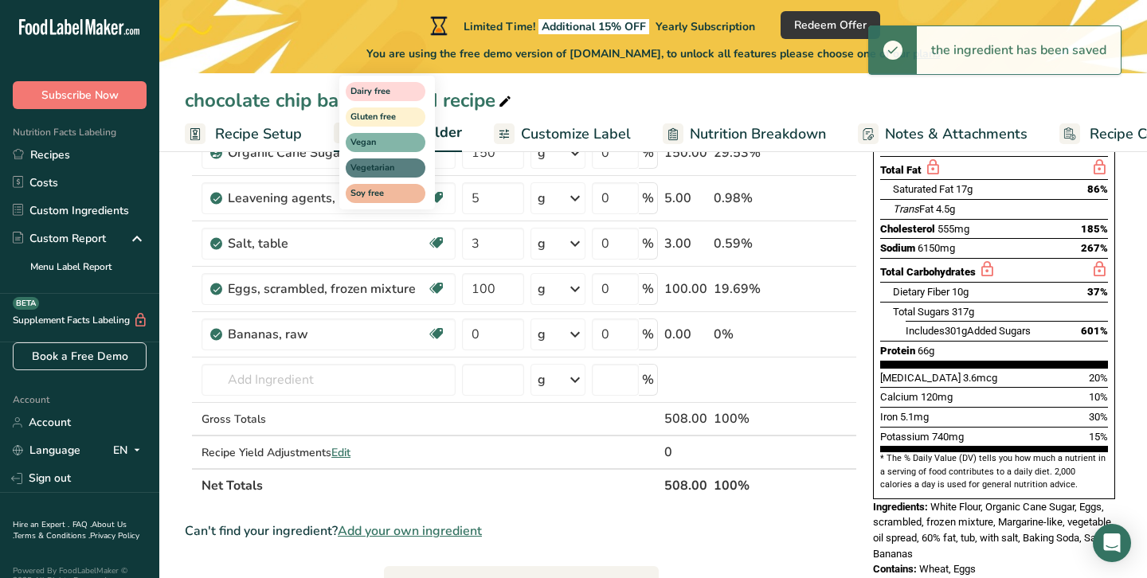
scroll to position [241, 0]
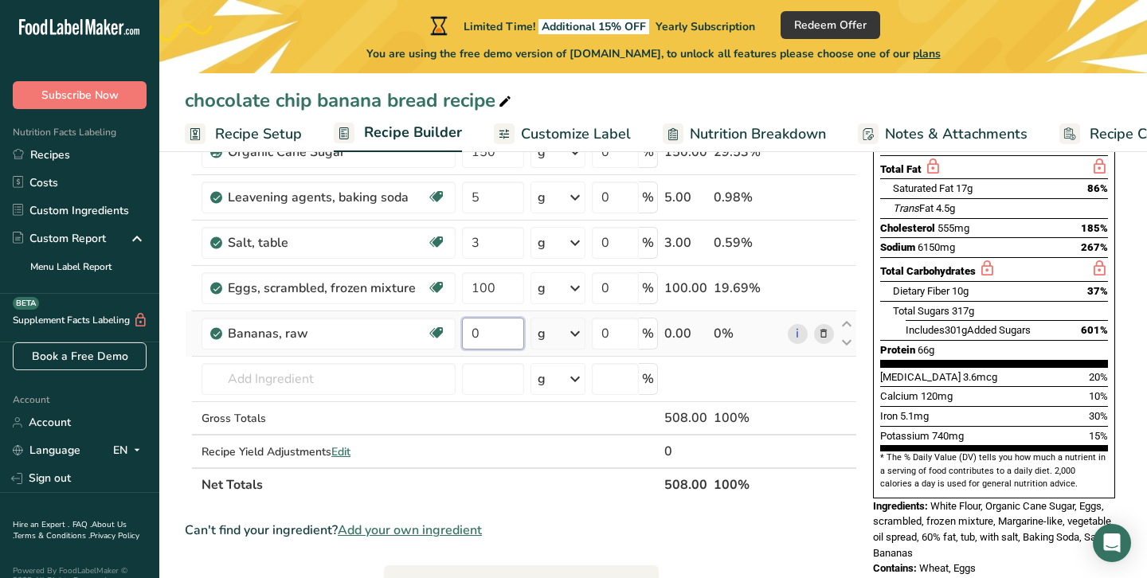
click at [483, 331] on input "0" at bounding box center [492, 334] width 61 height 32
type input "340"
click at [306, 370] on div "Ingredient * Amount * Unit * Waste * .a-a{fill:#347362;}.b-a{fill:#fff;} Grams …" at bounding box center [521, 253] width 672 height 497
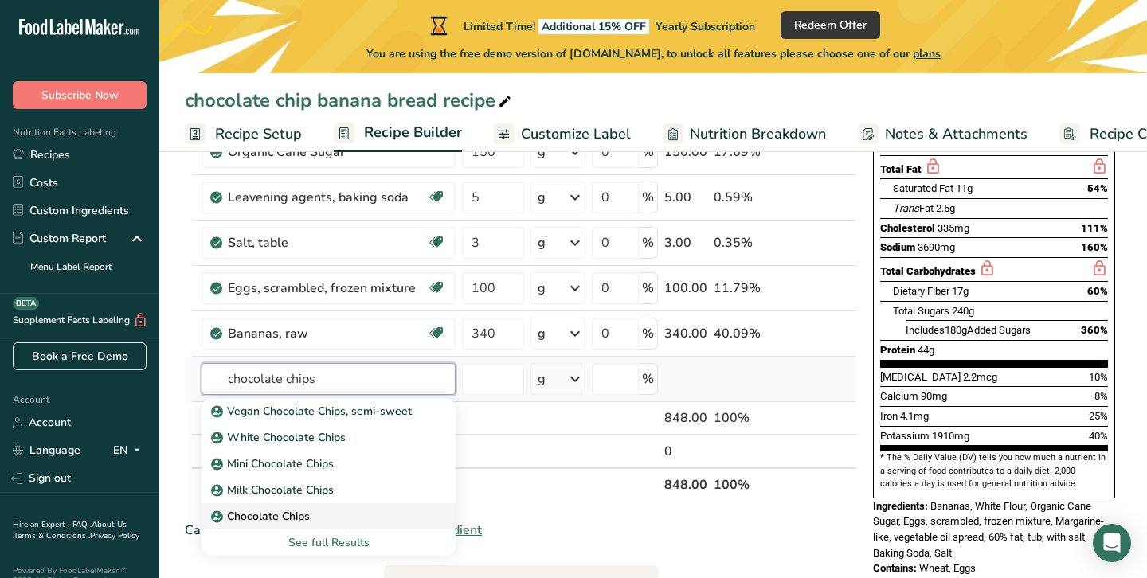
type input "chocolate chips"
click at [308, 516] on p "Chocolate Chips" at bounding box center [262, 516] width 96 height 17
type input "Chocolate Chips"
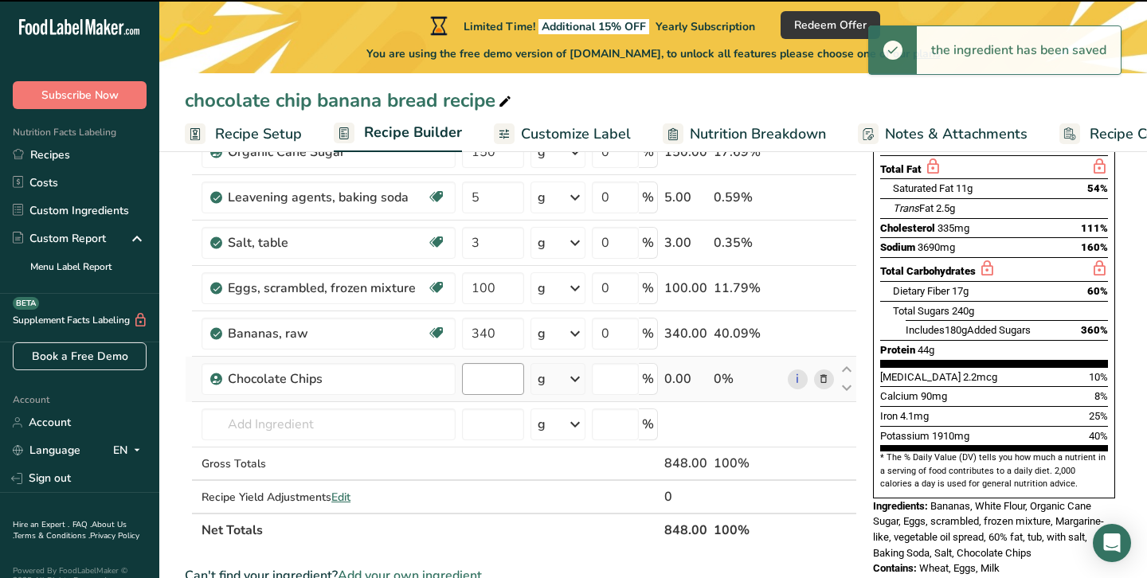
type input "0"
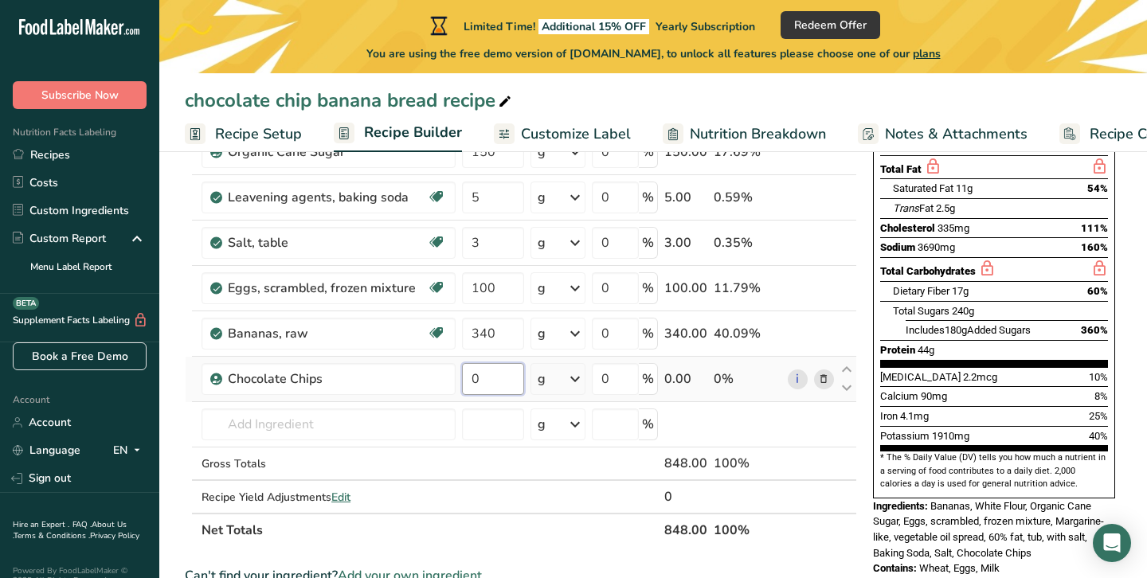
click at [486, 366] on input "0" at bounding box center [492, 379] width 61 height 32
type input "170"
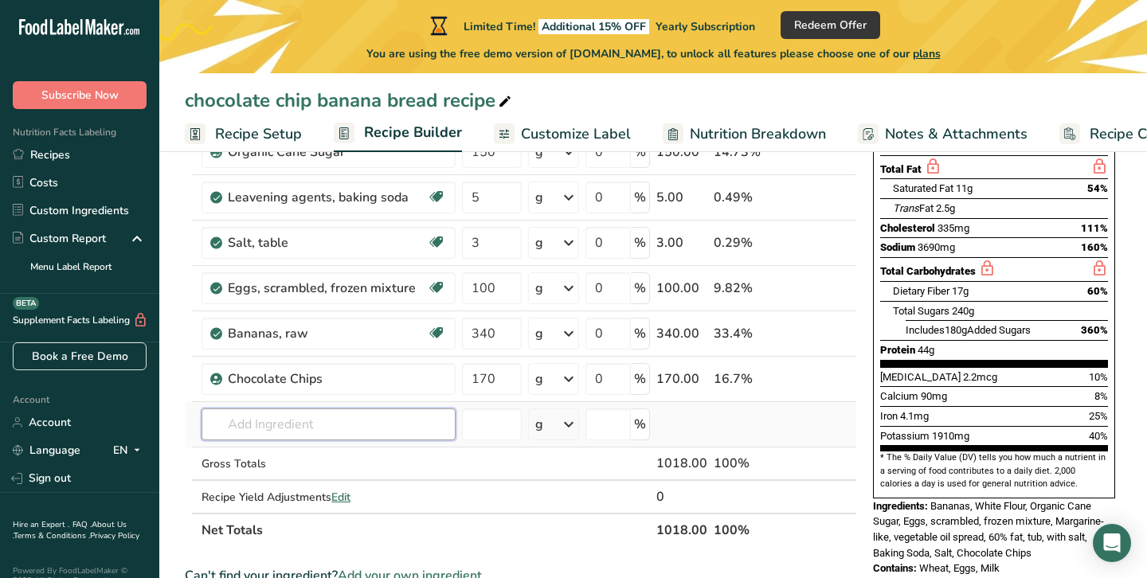
click at [382, 429] on div "Ingredient * Amount * Unit * Waste * .a-a{fill:#347362;}.b-a{fill:#fff;} Grams …" at bounding box center [521, 276] width 672 height 542
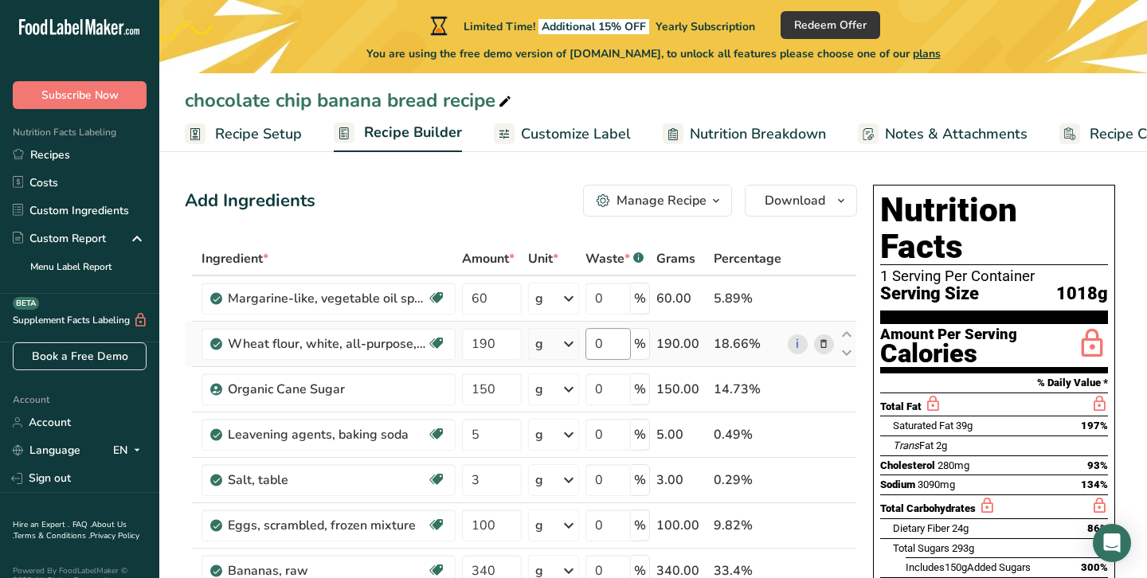
scroll to position [2, 0]
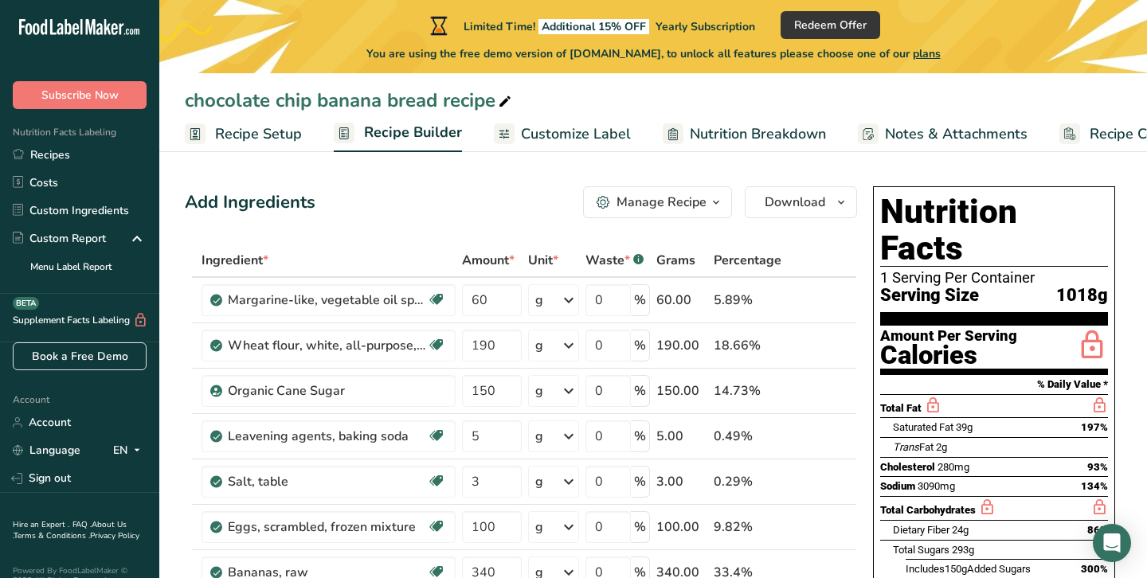
click at [719, 206] on icon "button" at bounding box center [716, 203] width 13 height 20
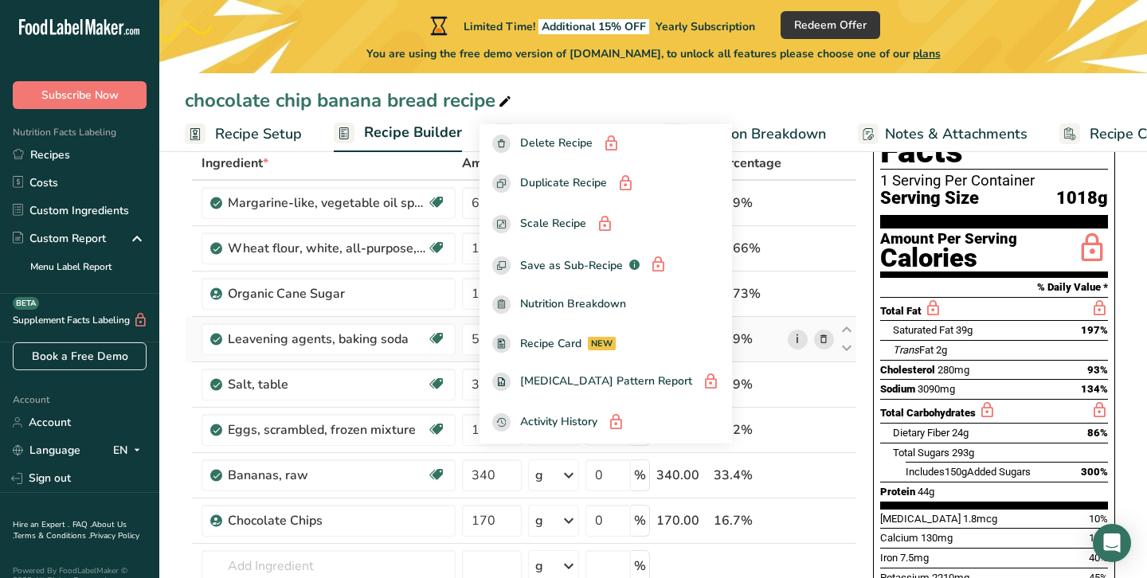
scroll to position [0, 0]
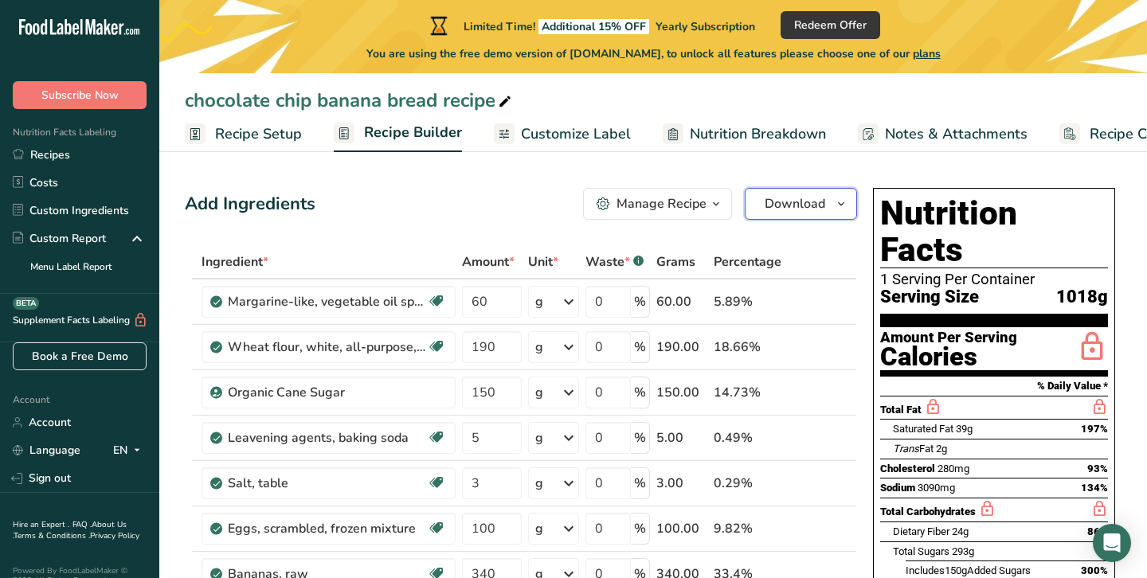
click at [824, 213] on button "Download" at bounding box center [801, 204] width 112 height 32
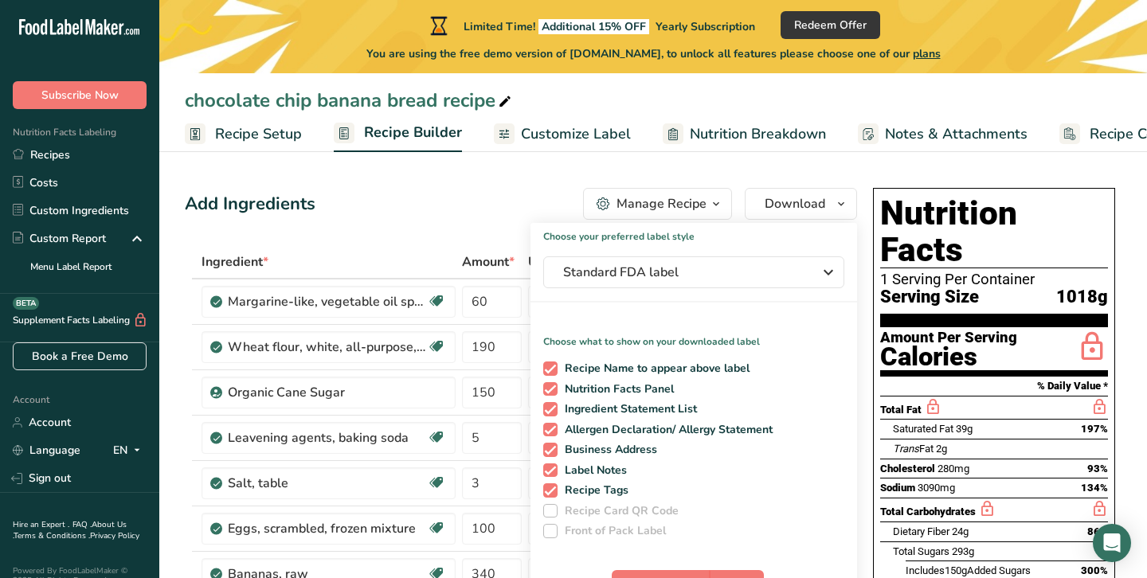
click at [447, 217] on div "Add Ingredients Manage Recipe Delete Recipe Duplicate Recipe Scale Recipe Save …" at bounding box center [521, 204] width 672 height 32
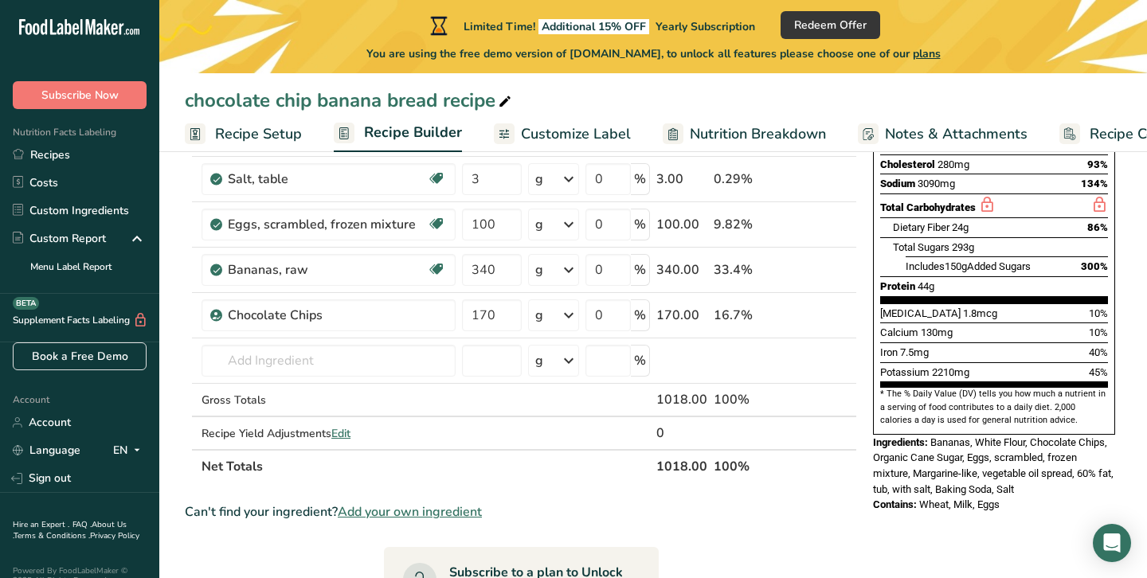
scroll to position [363, 0]
